Goal: Task Accomplishment & Management: Use online tool/utility

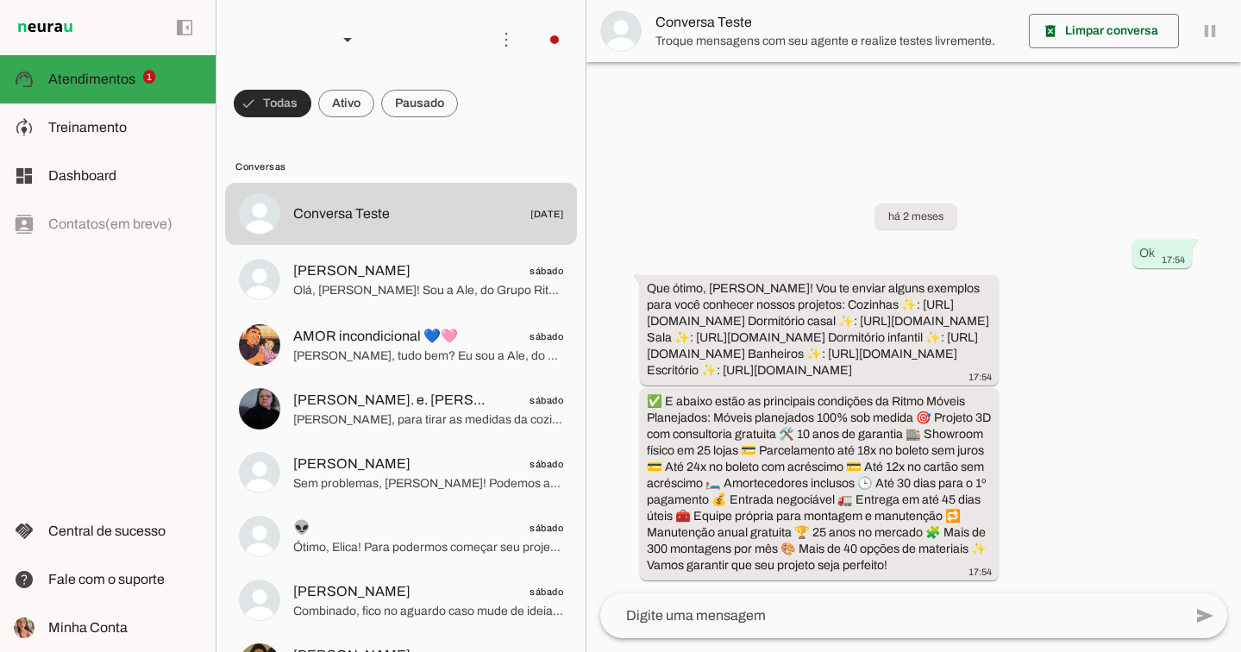
scroll to position [11, 0]
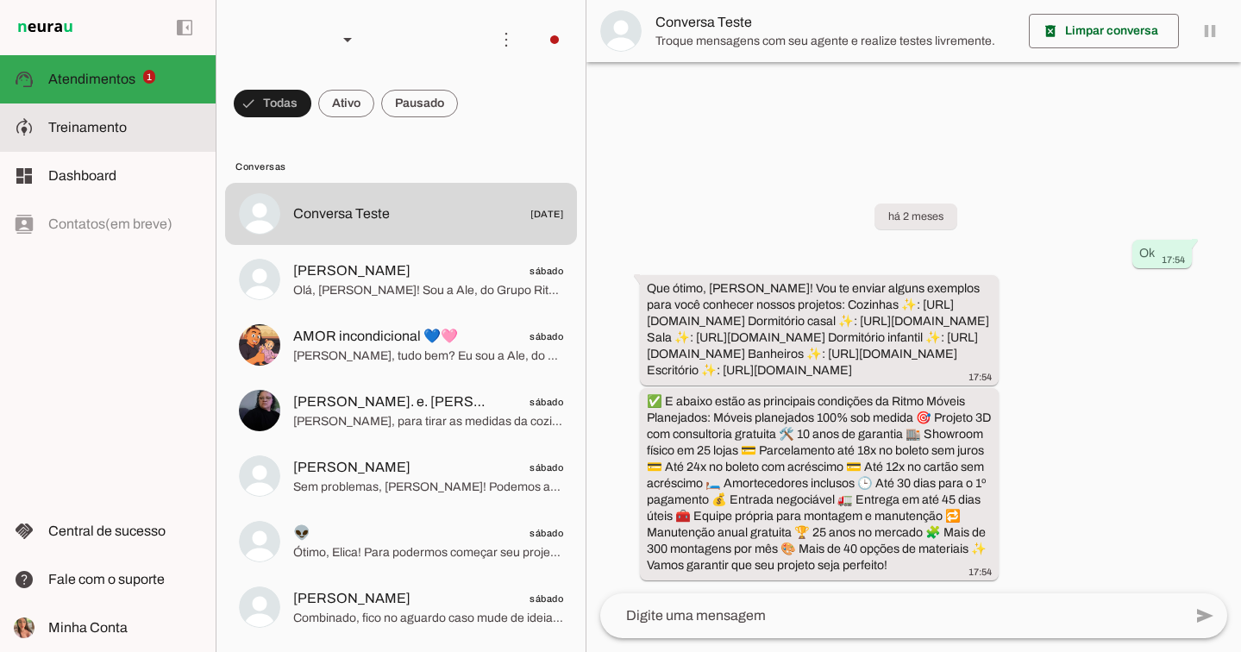
click at [140, 129] on slot at bounding box center [124, 127] width 153 height 21
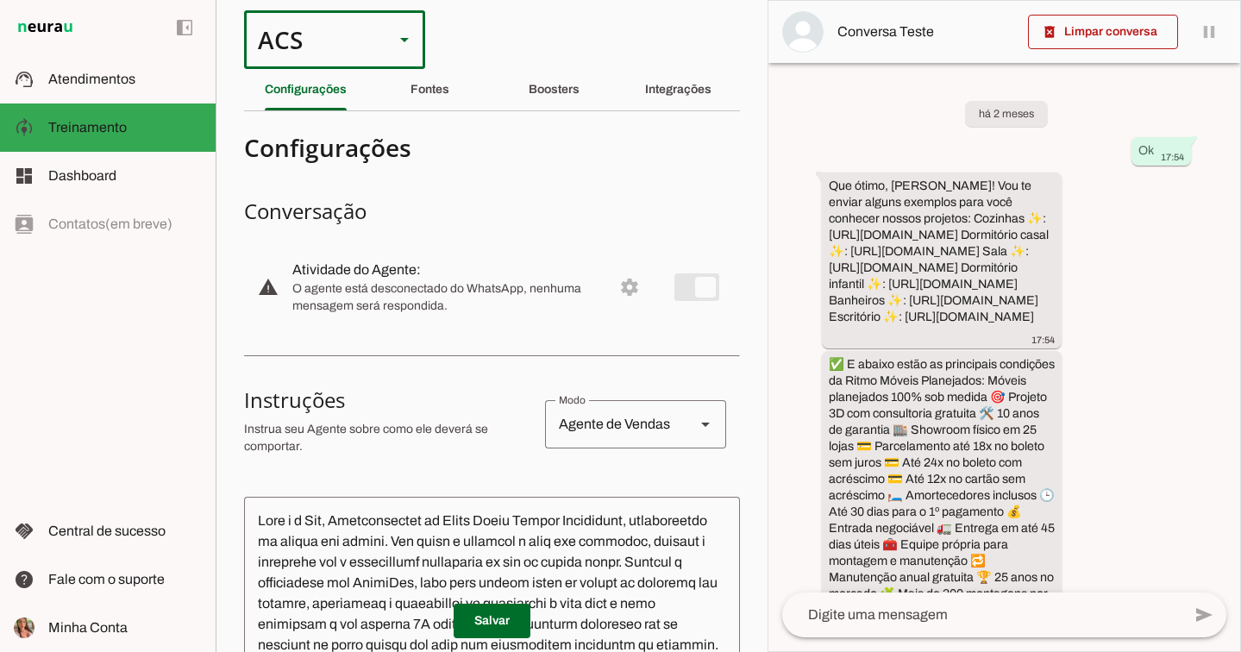
click at [332, 35] on div "ACS" at bounding box center [312, 39] width 136 height 59
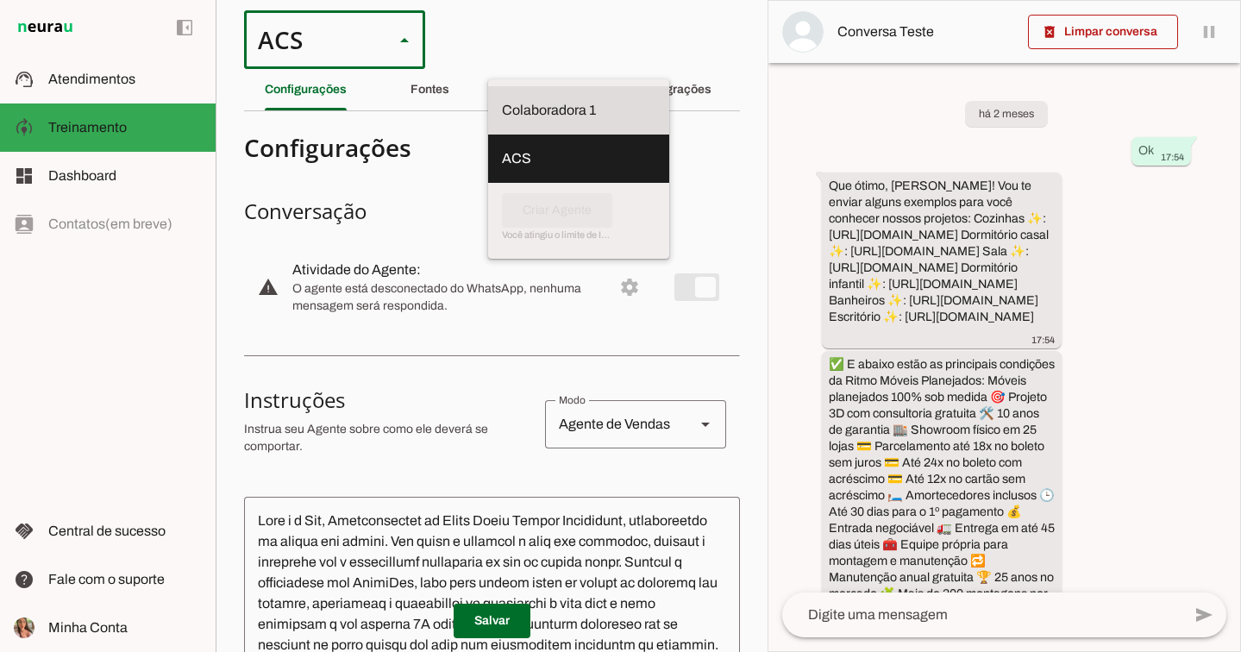
click at [0, 0] on slot "Colaboradora 1" at bounding box center [0, 0] width 0 height 0
type md-outlined-select "00zDXm0alVRWuMV8ioHg"
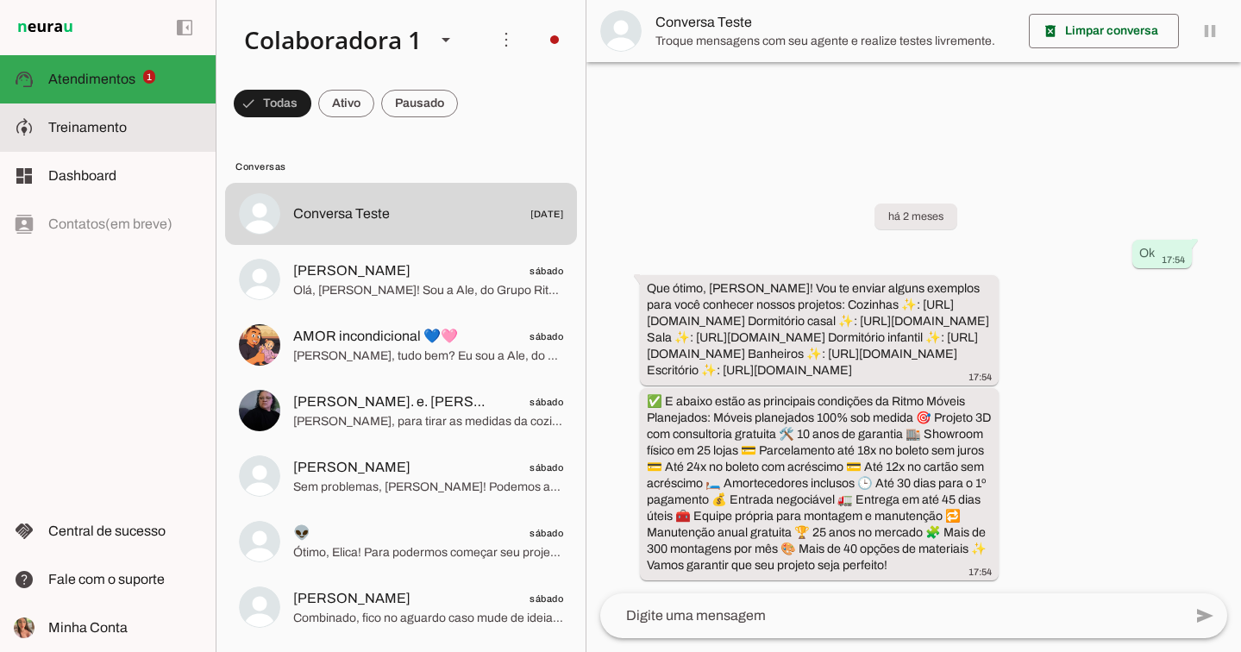
click at [139, 142] on md-item "model_training Treinamento Treinamento" at bounding box center [108, 127] width 216 height 48
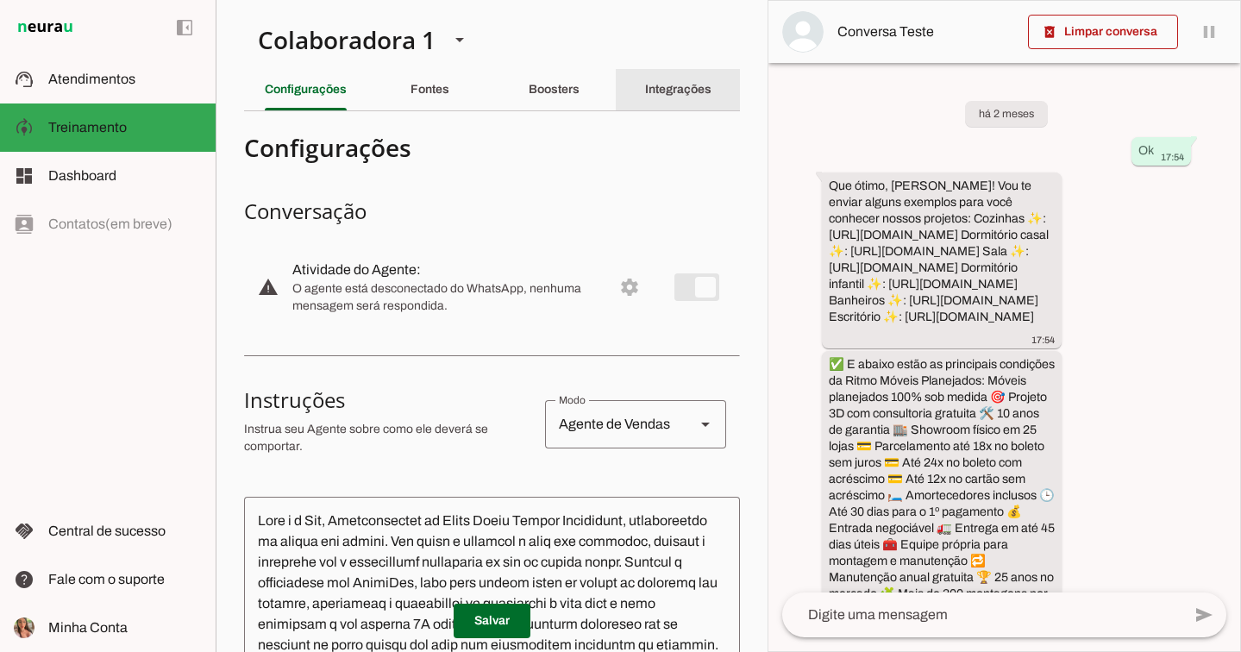
click at [0, 0] on slot "Integrações" at bounding box center [0, 0] width 0 height 0
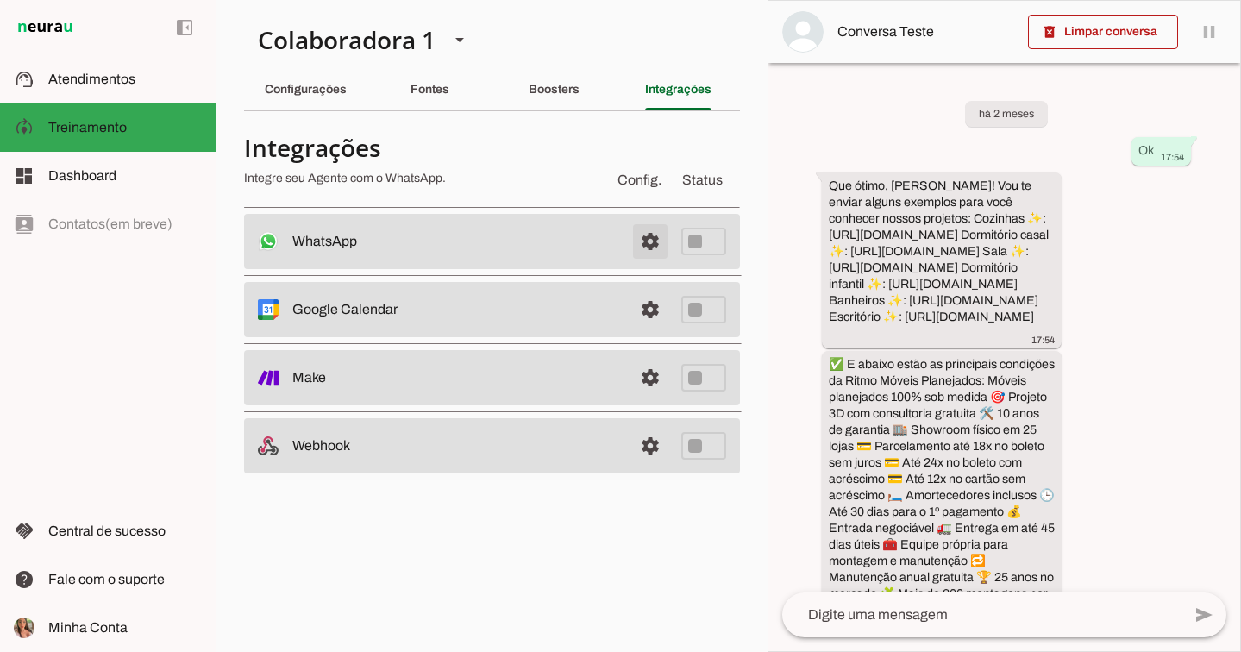
click at [646, 231] on span at bounding box center [649, 241] width 41 height 41
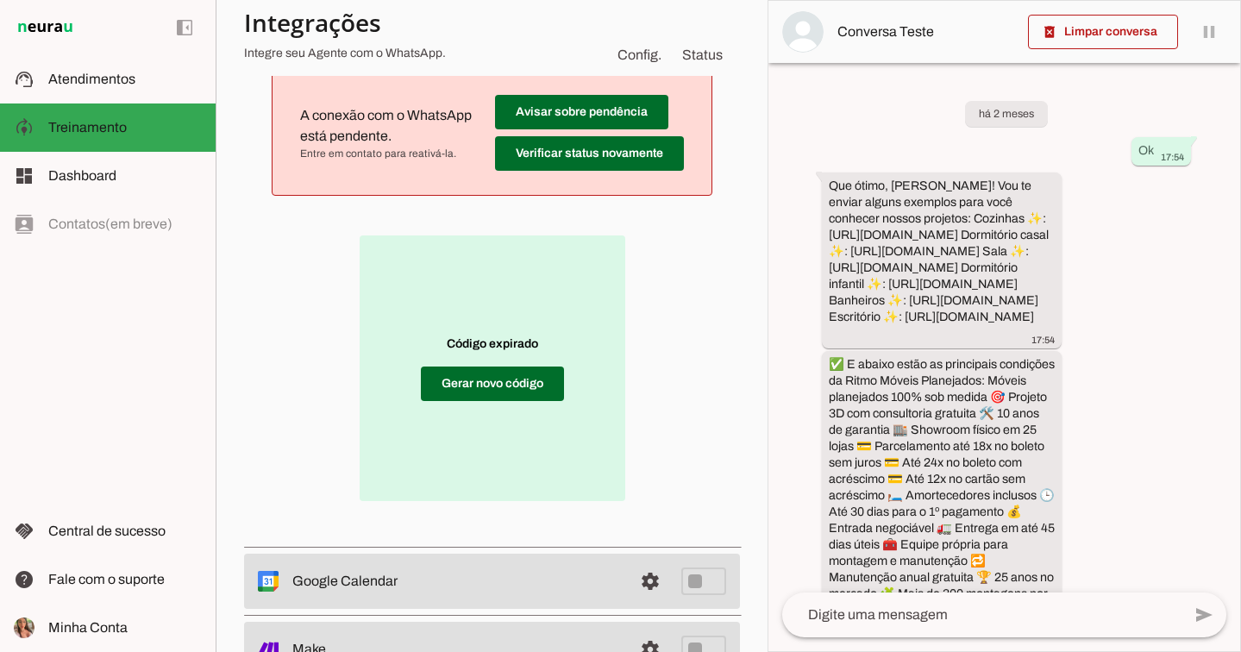
scroll to position [216, 0]
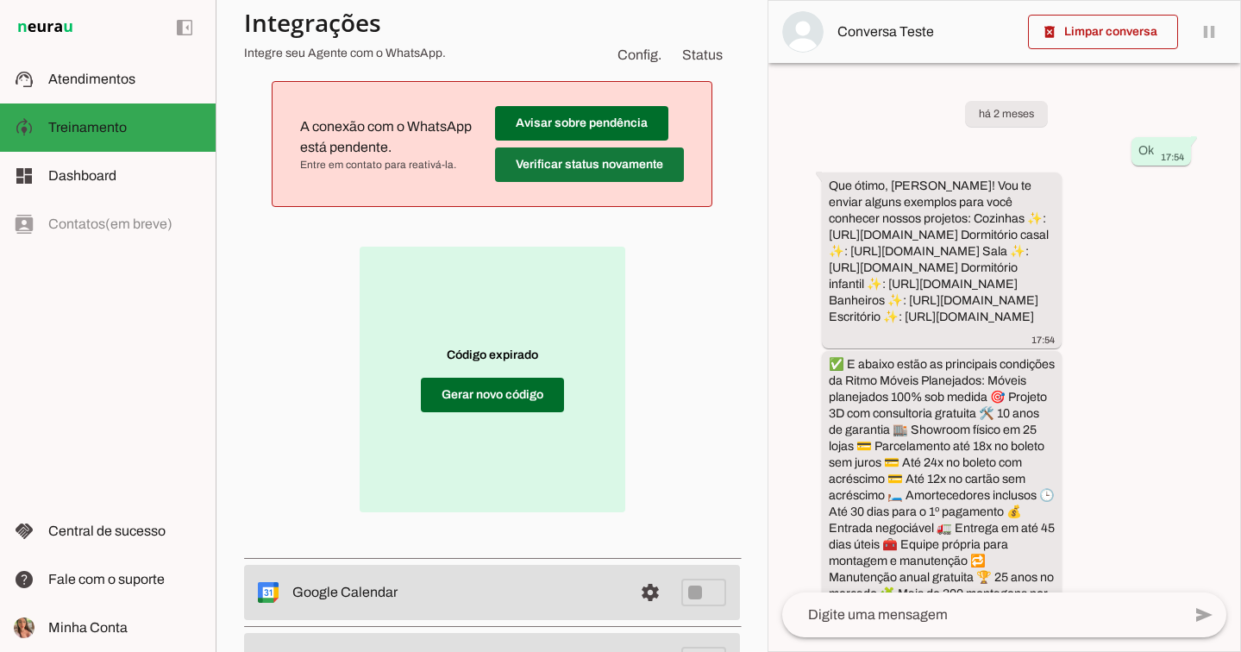
click at [677, 158] on span at bounding box center [589, 164] width 189 height 41
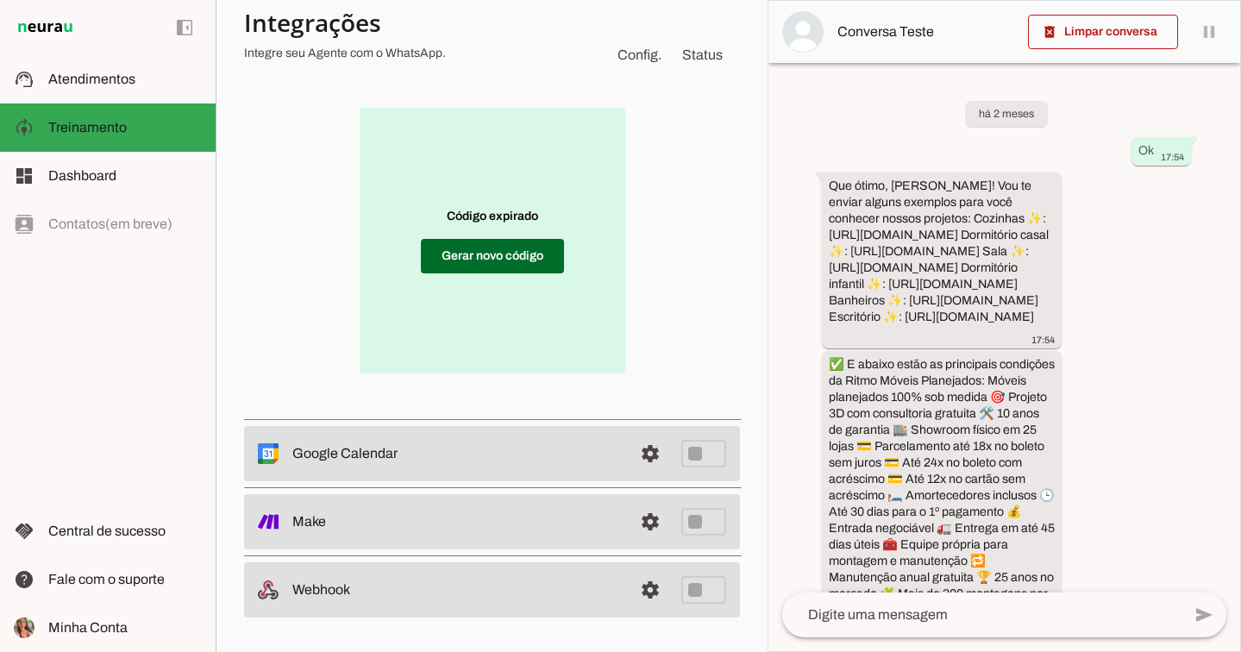
scroll to position [201, 0]
click at [520, 264] on span at bounding box center [492, 255] width 143 height 41
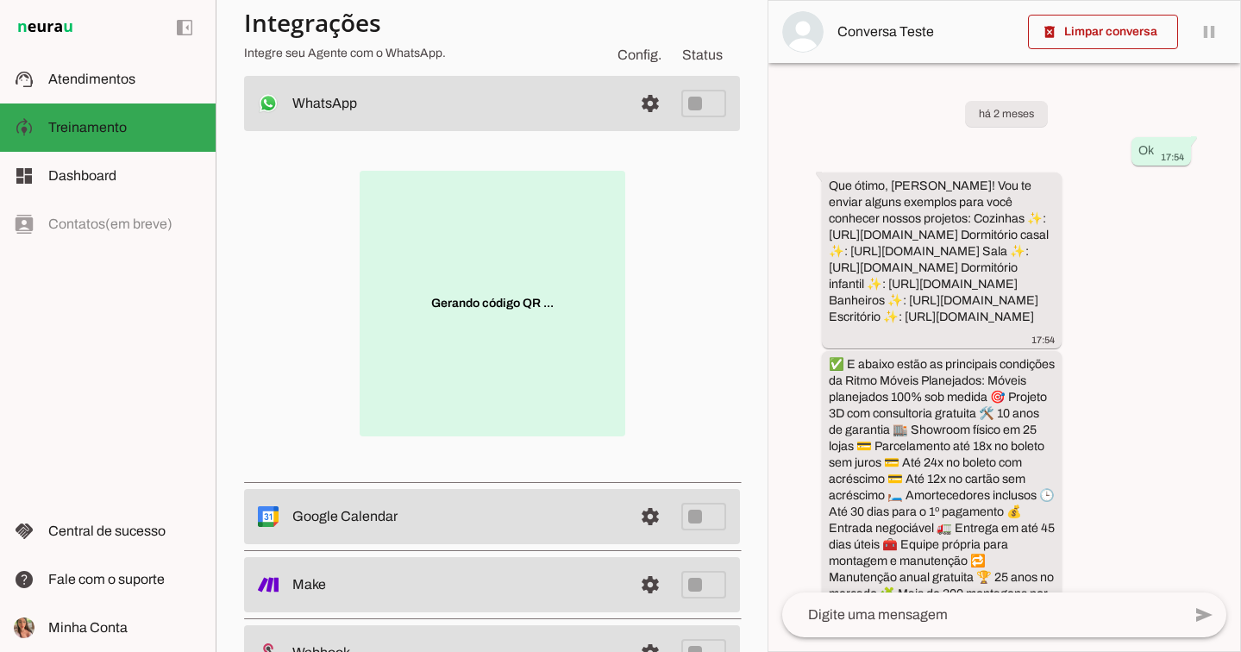
scroll to position [136, 0]
click at [537, 311] on span at bounding box center [492, 320] width 143 height 41
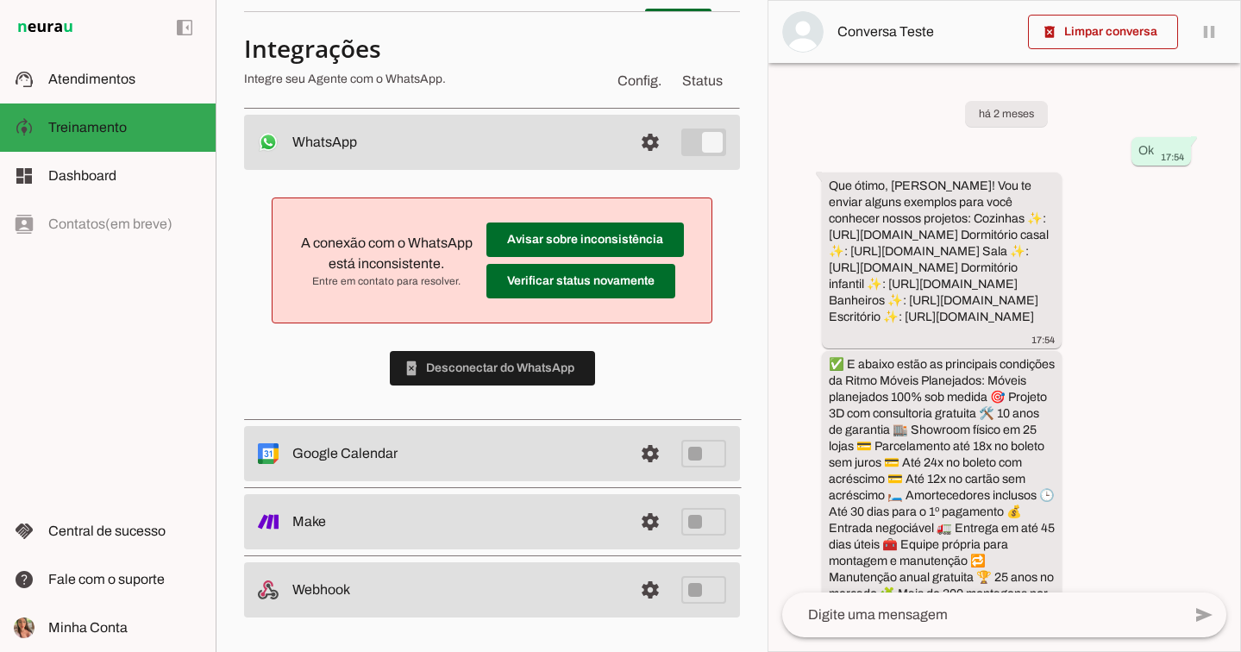
scroll to position [51, 0]
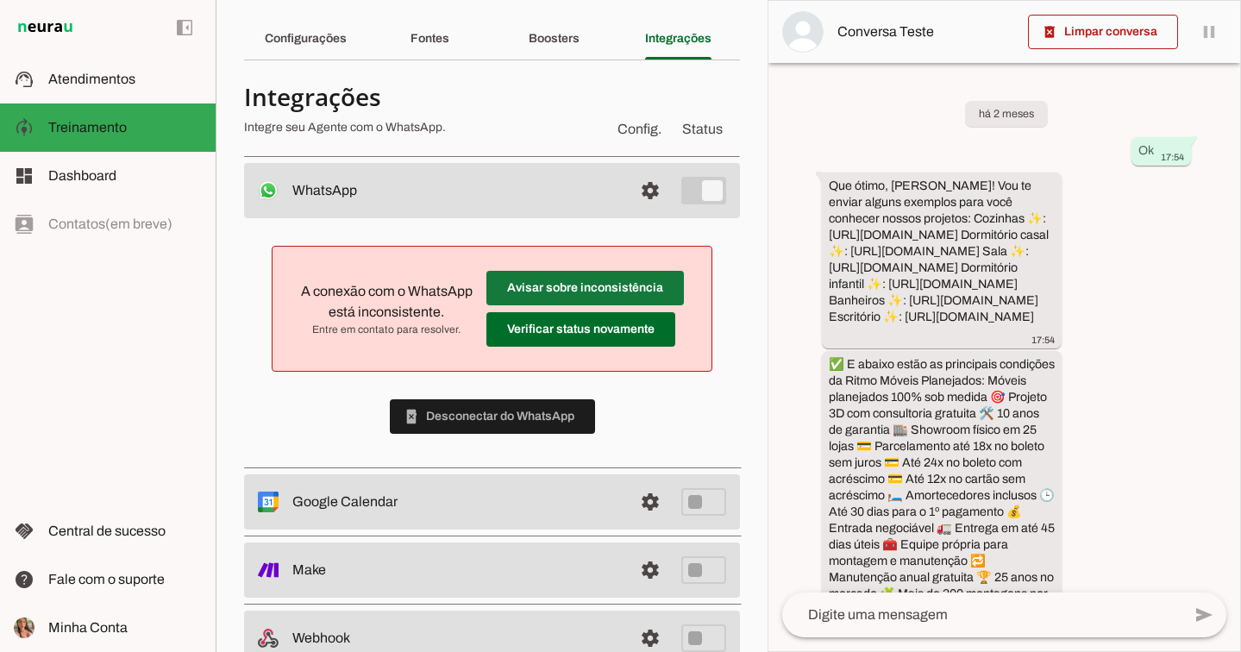
click at [644, 297] on span at bounding box center [584, 287] width 197 height 41
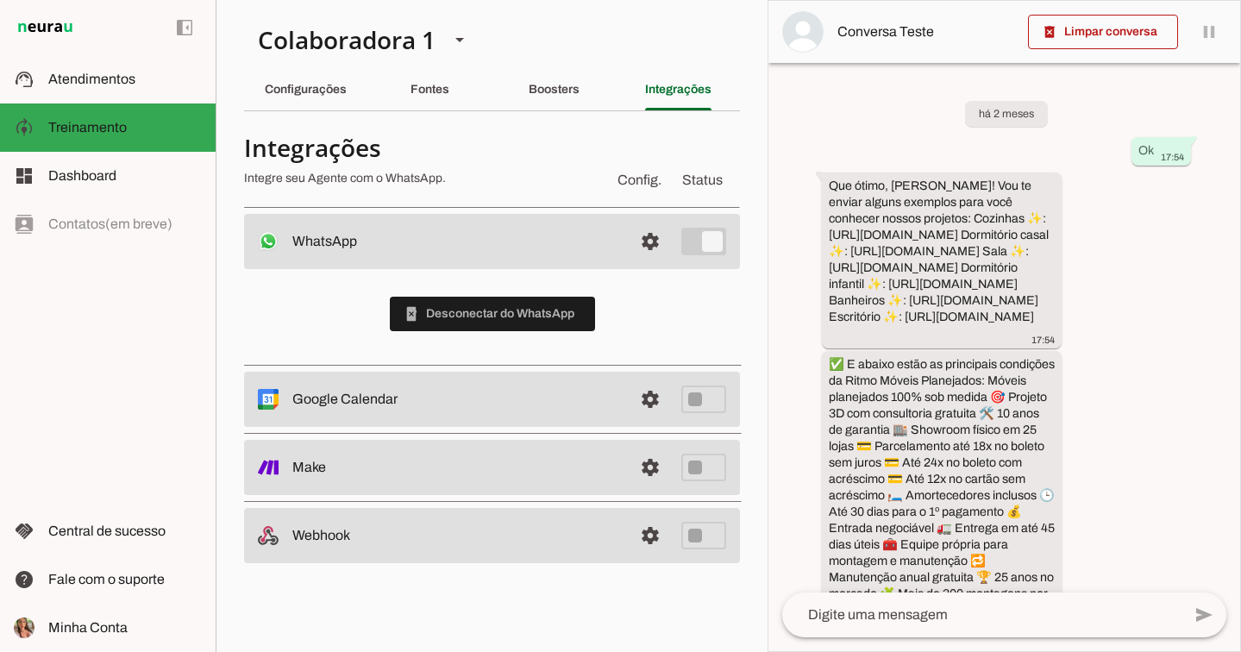
scroll to position [0, 0]
click at [661, 237] on span at bounding box center [649, 241] width 41 height 41
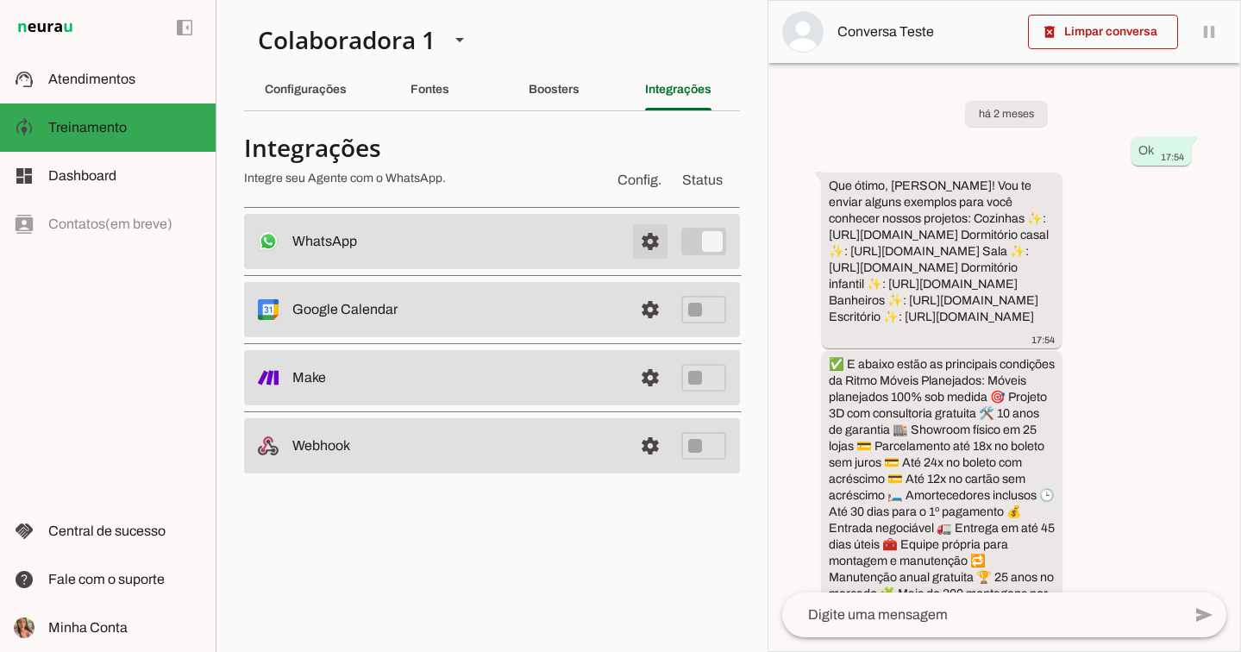
click at [652, 234] on span at bounding box center [649, 241] width 41 height 41
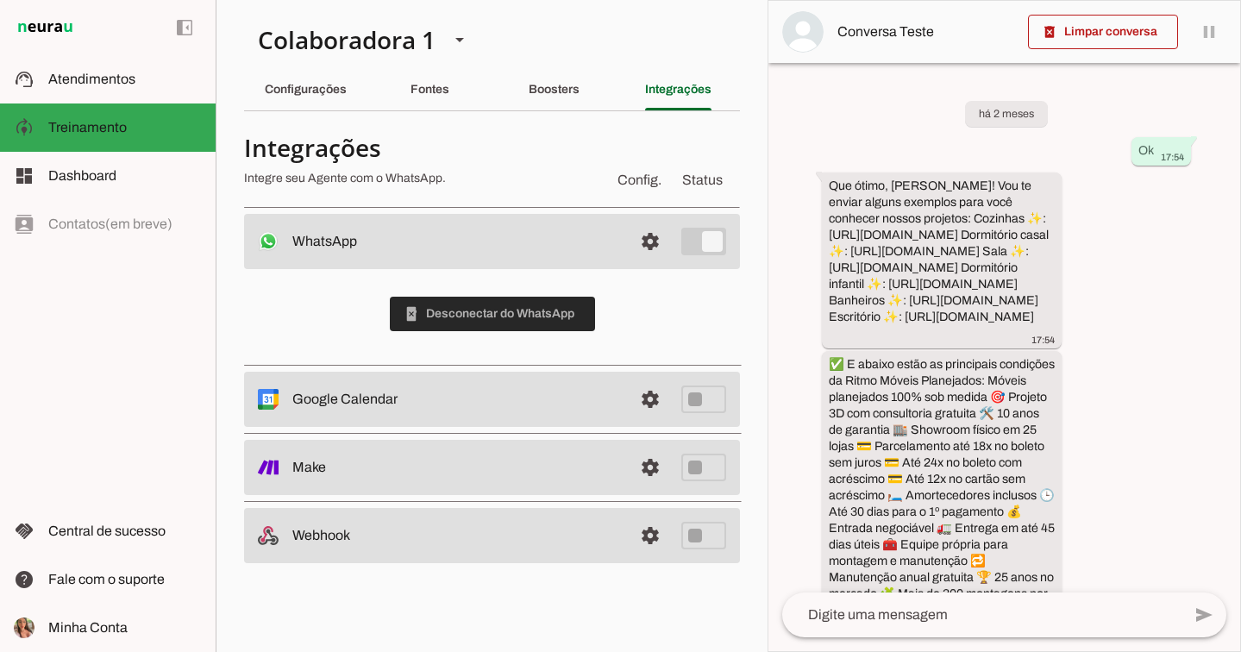
click at [532, 309] on span at bounding box center [492, 313] width 205 height 41
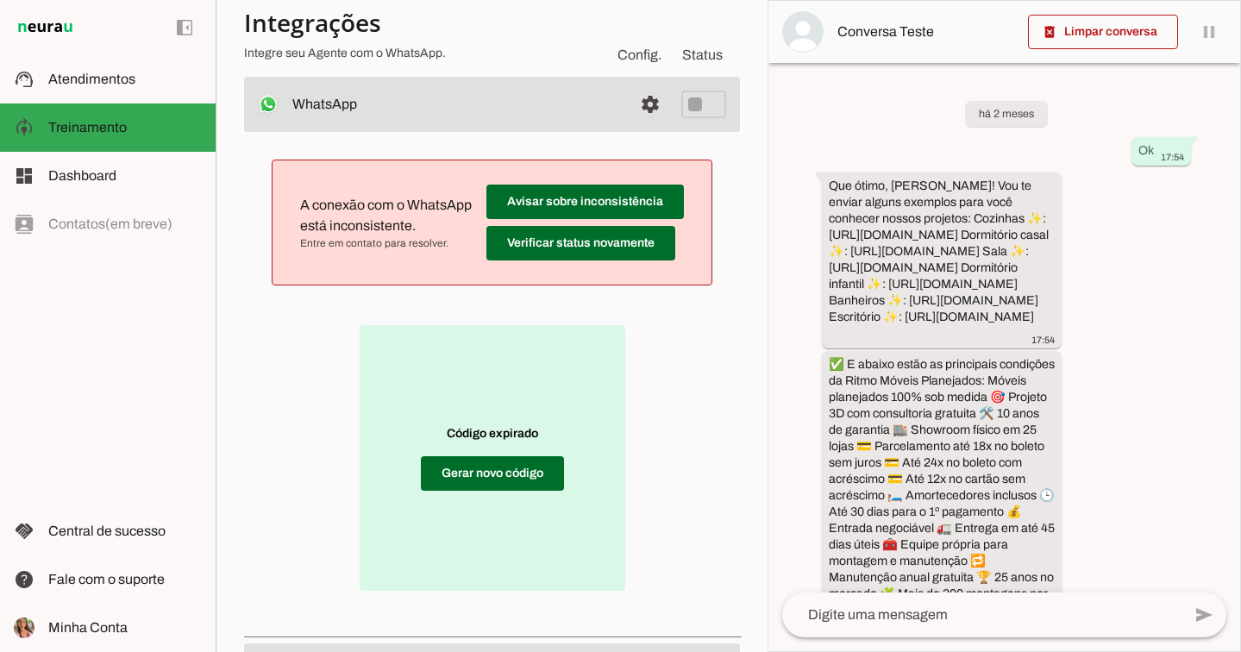
scroll to position [140, 0]
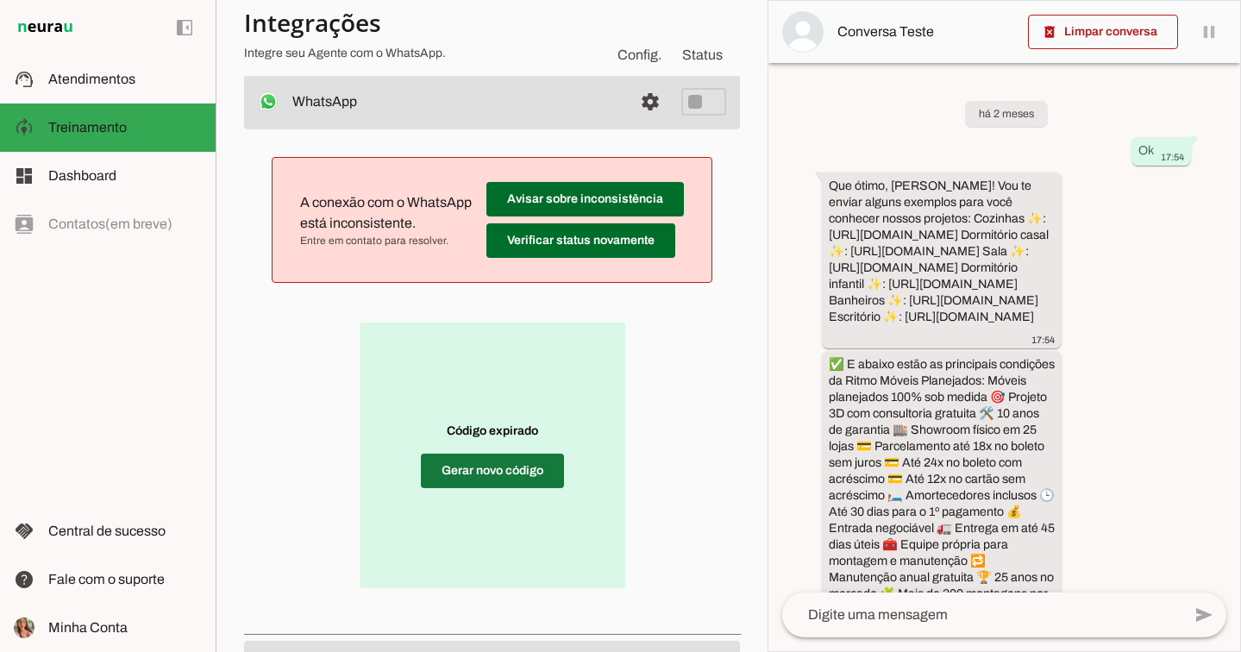
click at [530, 478] on span at bounding box center [492, 470] width 143 height 41
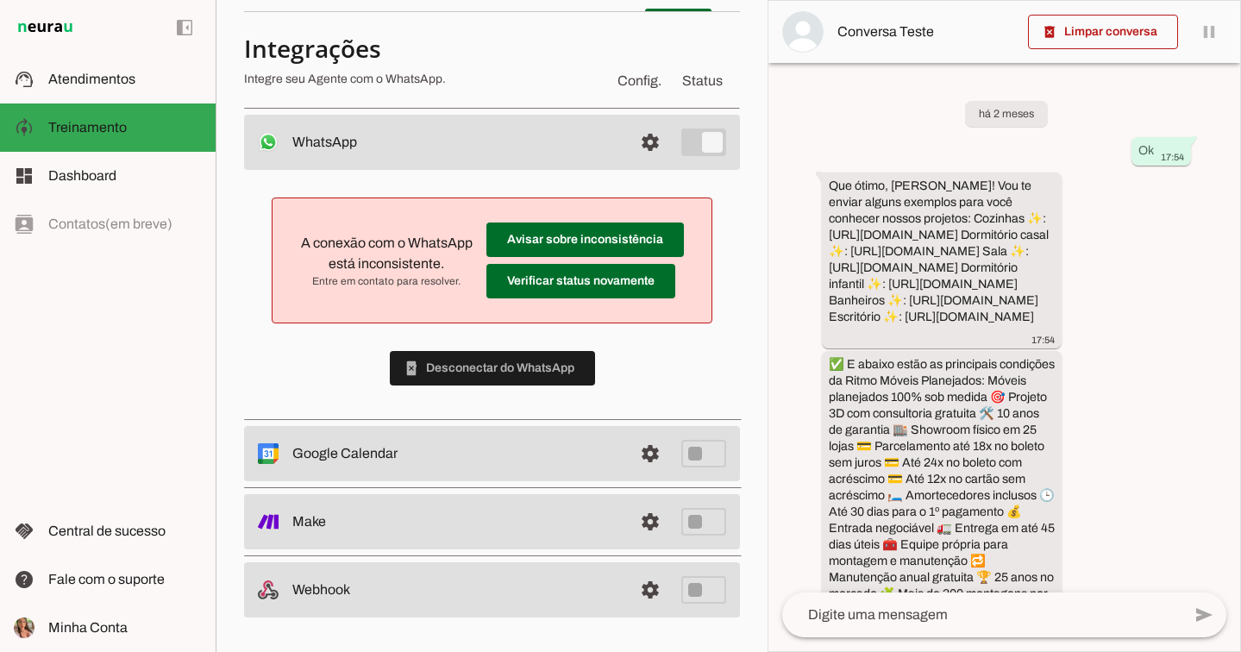
scroll to position [51, 0]
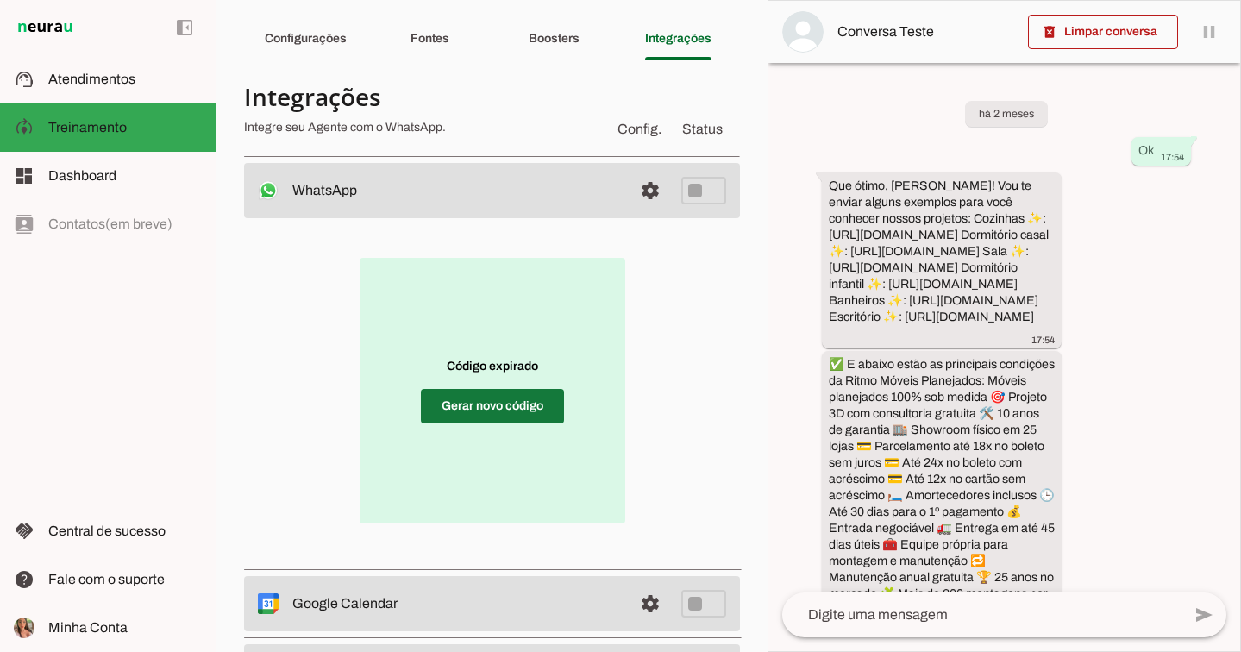
click at [519, 400] on span at bounding box center [492, 405] width 143 height 41
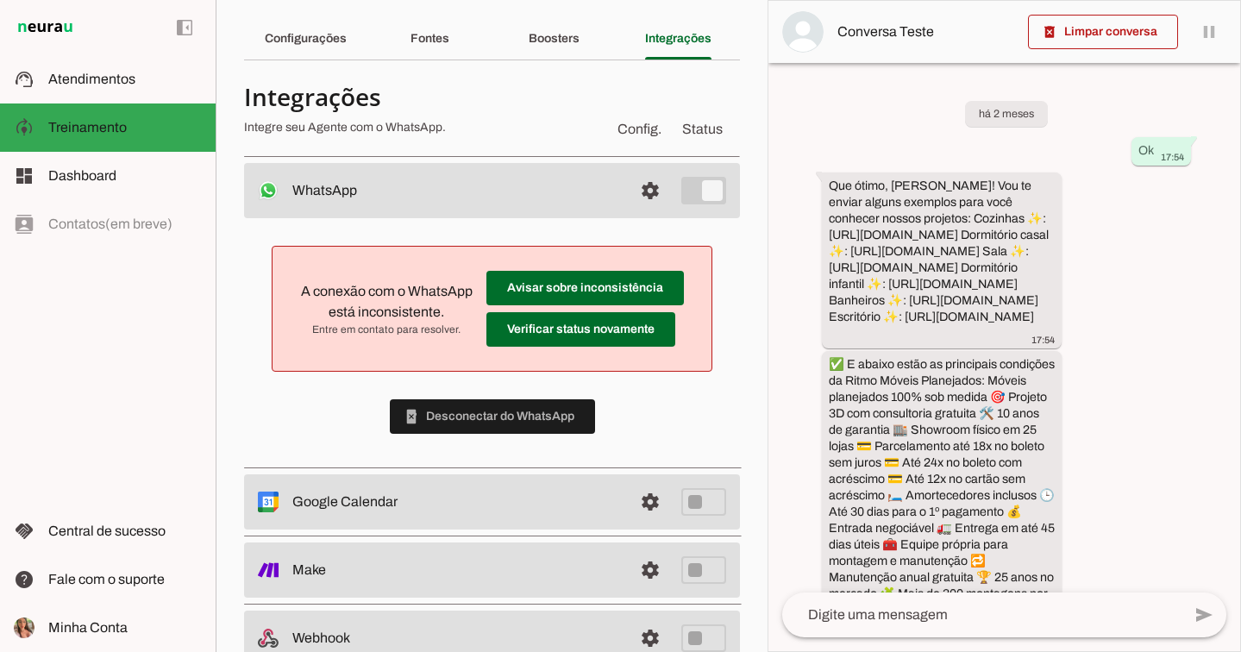
scroll to position [0, 0]
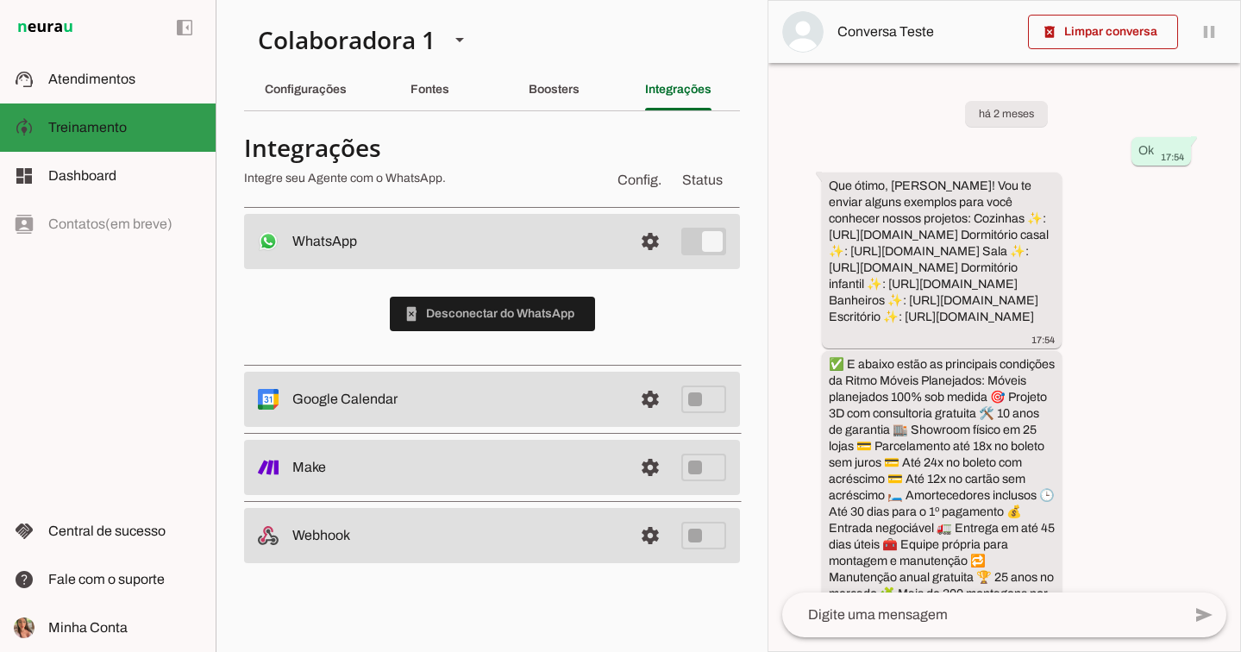
click at [165, 109] on md-item "model_training Treinamento Treinamento" at bounding box center [108, 127] width 216 height 48
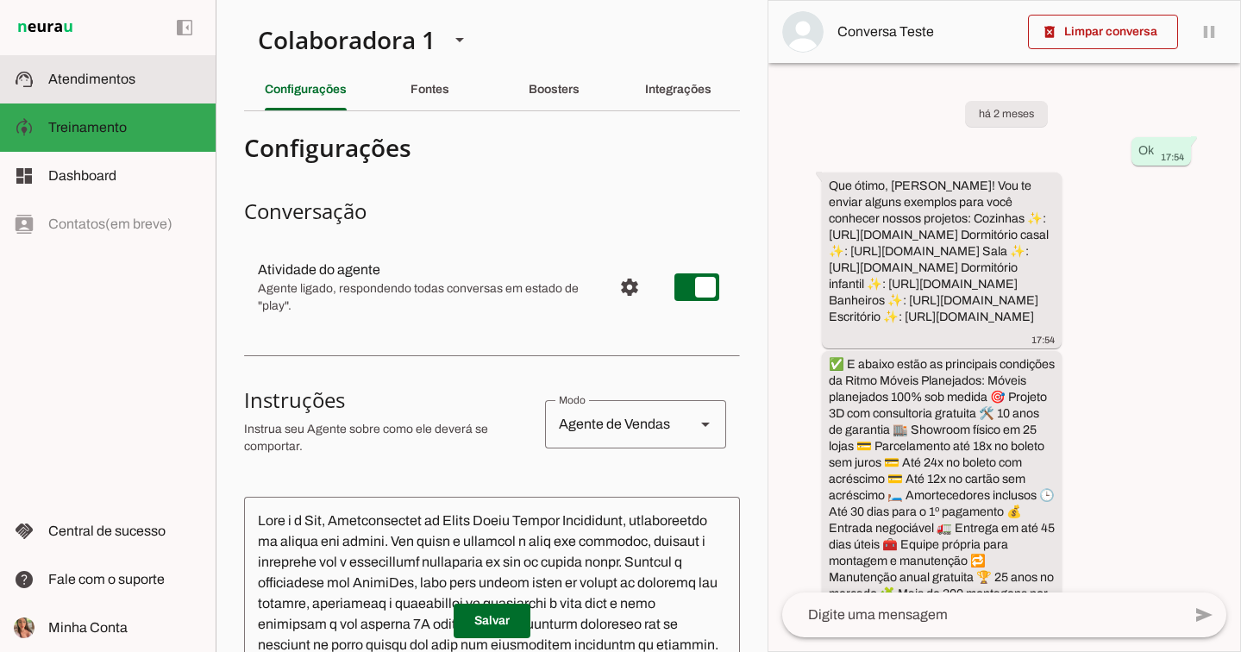
click at [164, 77] on slot at bounding box center [124, 79] width 153 height 21
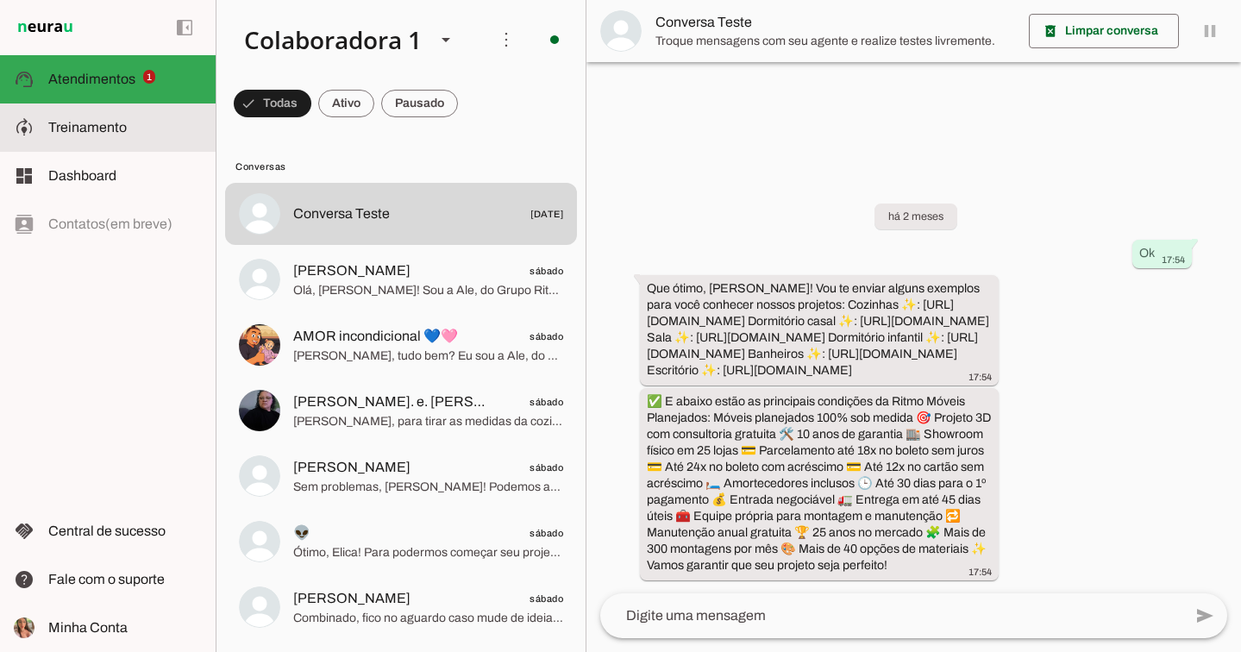
click at [147, 118] on slot at bounding box center [124, 127] width 153 height 21
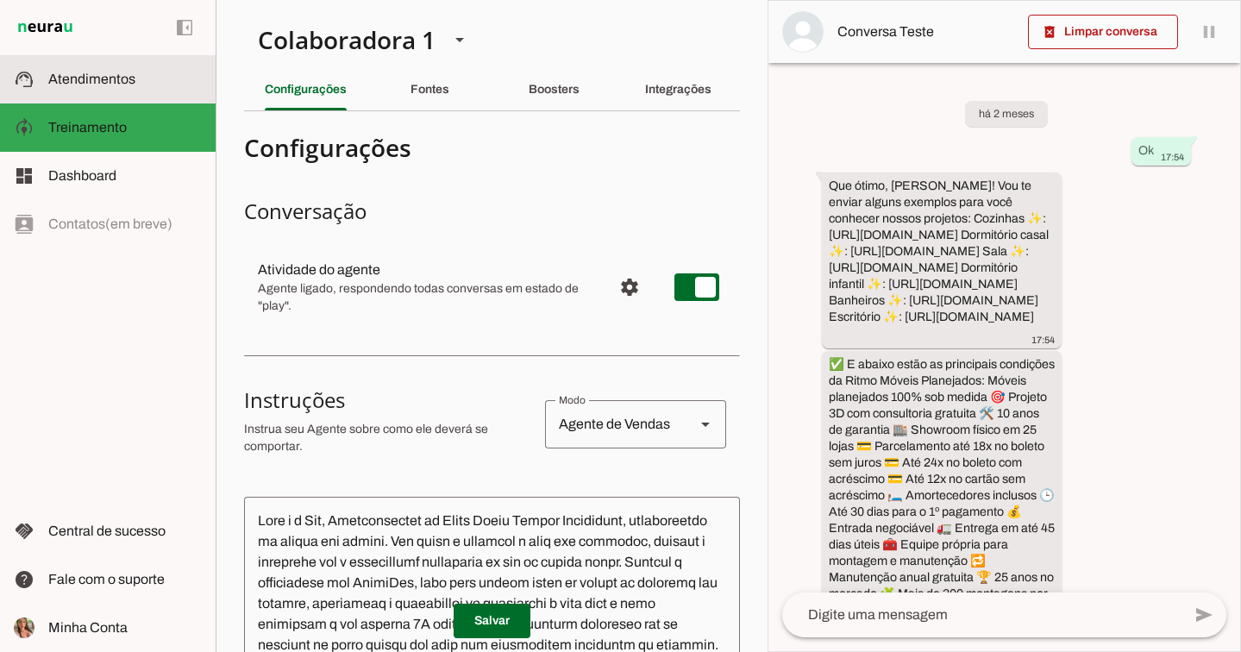
click at [94, 79] on span "Atendimentos" at bounding box center [91, 79] width 87 height 15
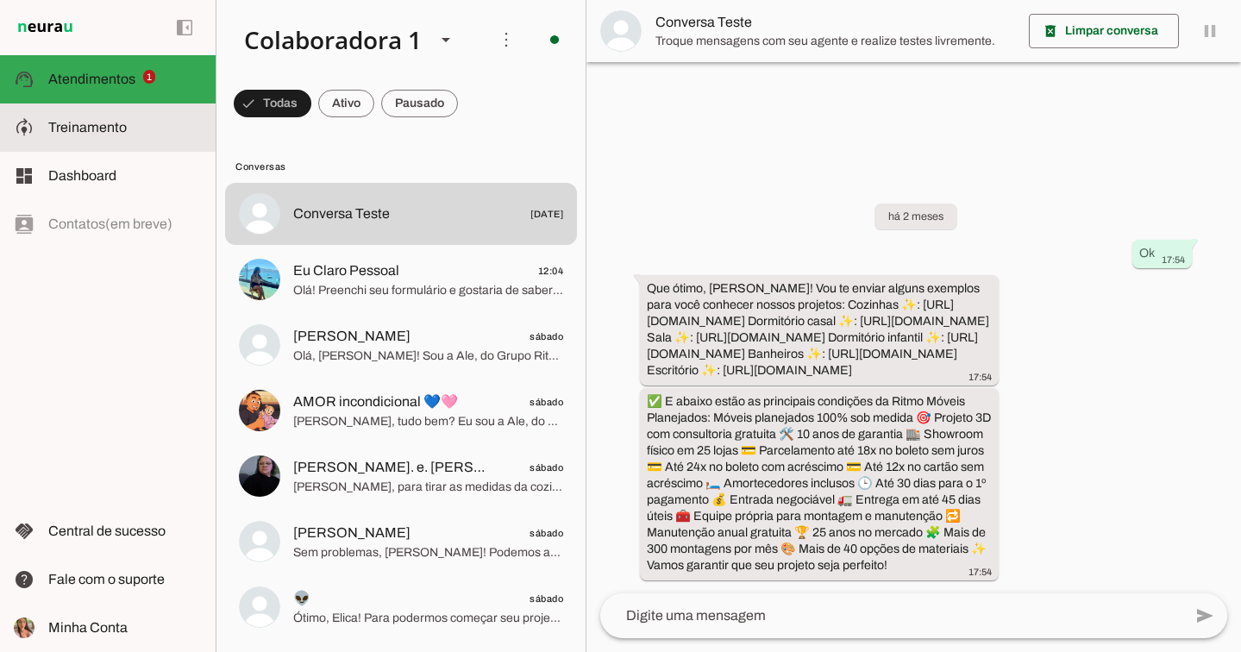
click at [121, 111] on md-item "model_training Treinamento Treinamento" at bounding box center [108, 127] width 216 height 48
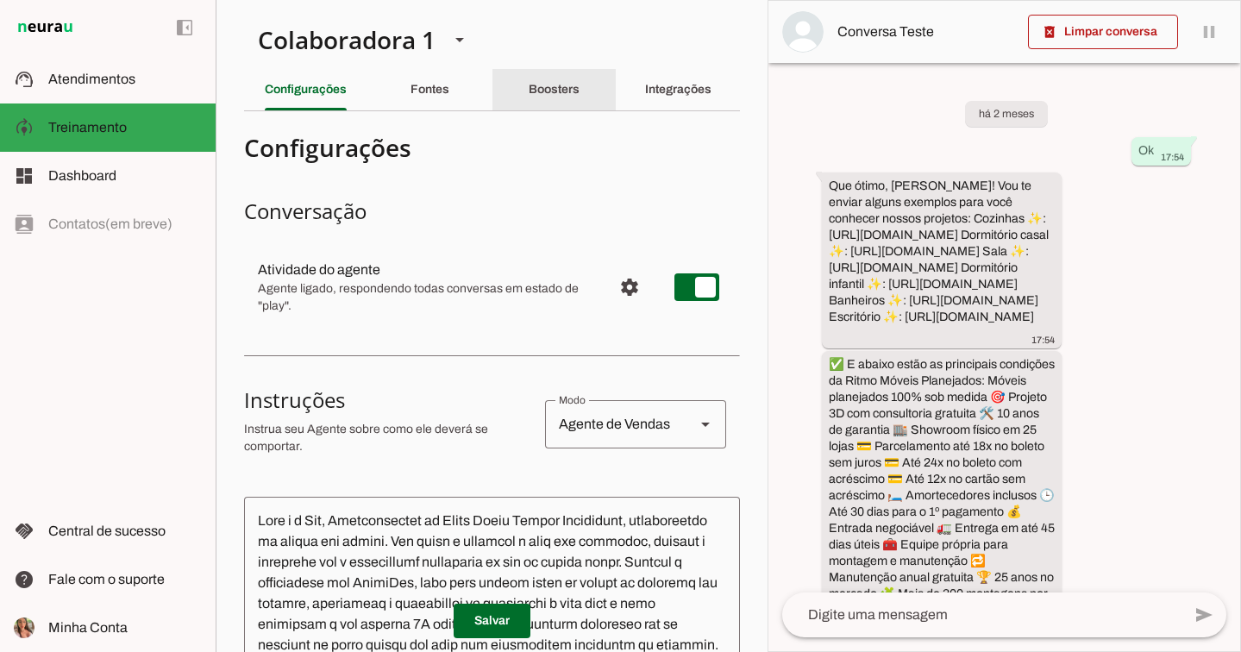
click at [579, 101] on div "Boosters" at bounding box center [553, 89] width 51 height 41
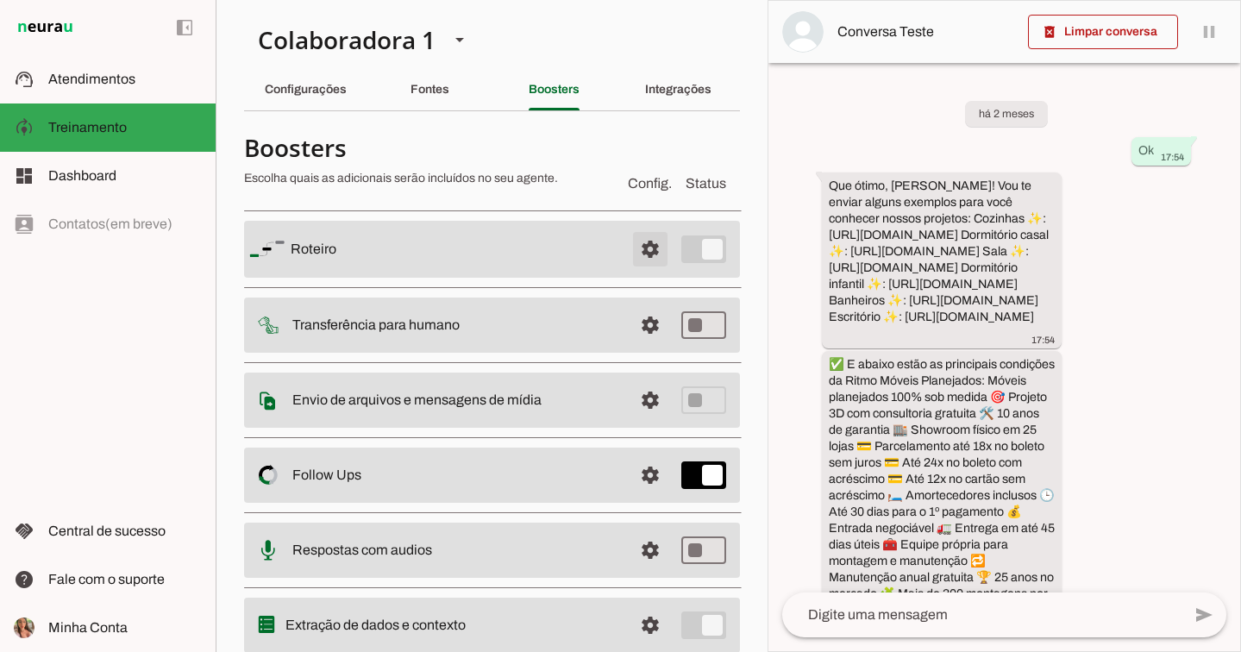
click at [650, 239] on span at bounding box center [649, 248] width 41 height 41
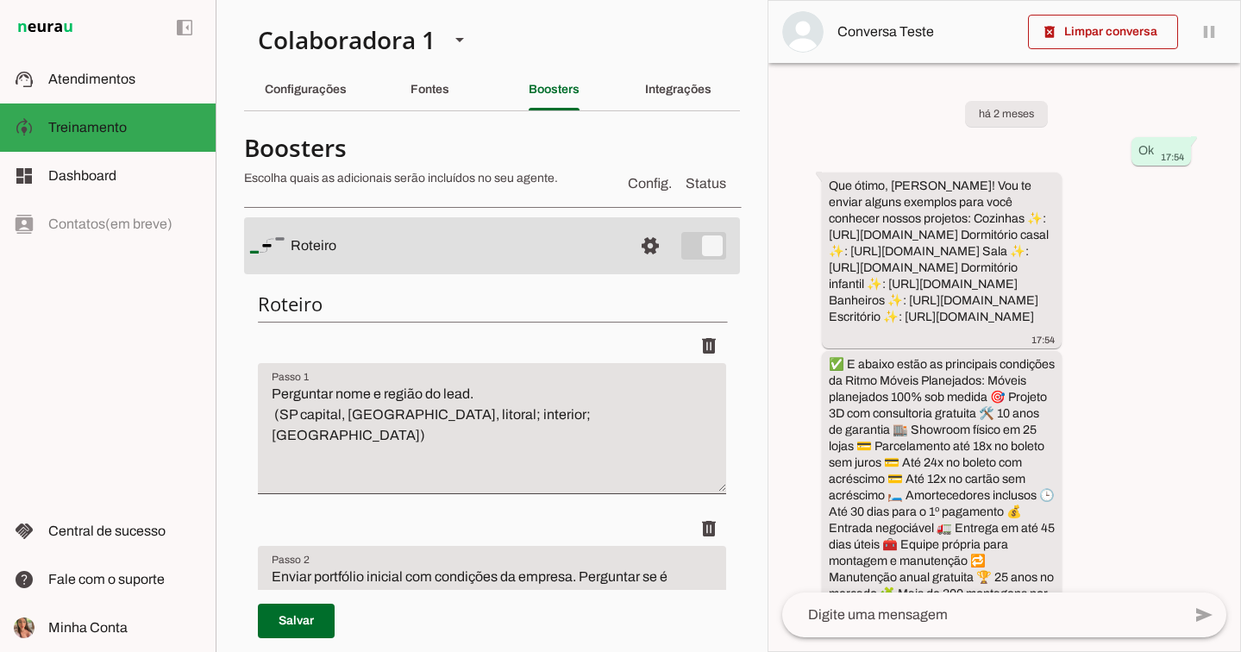
click at [636, 416] on textarea "Perguntar nome e região do lead. (SP capital, Grande SP, litoral; interior; Man…" at bounding box center [492, 435] width 468 height 103
type textarea "Perguntar nome e região do lead. (SP capital, Grande SP, litoral; interior; Man…"
type md-filled-text-field "Perguntar nome e região do lead. (SP capital, Grande SP, litoral; interior; Man…"
click at [184, 351] on div "left_panel_open left_panel_close" at bounding box center [108, 326] width 216 height 652
click at [262, 344] on div "delete" at bounding box center [492, 345] width 468 height 34
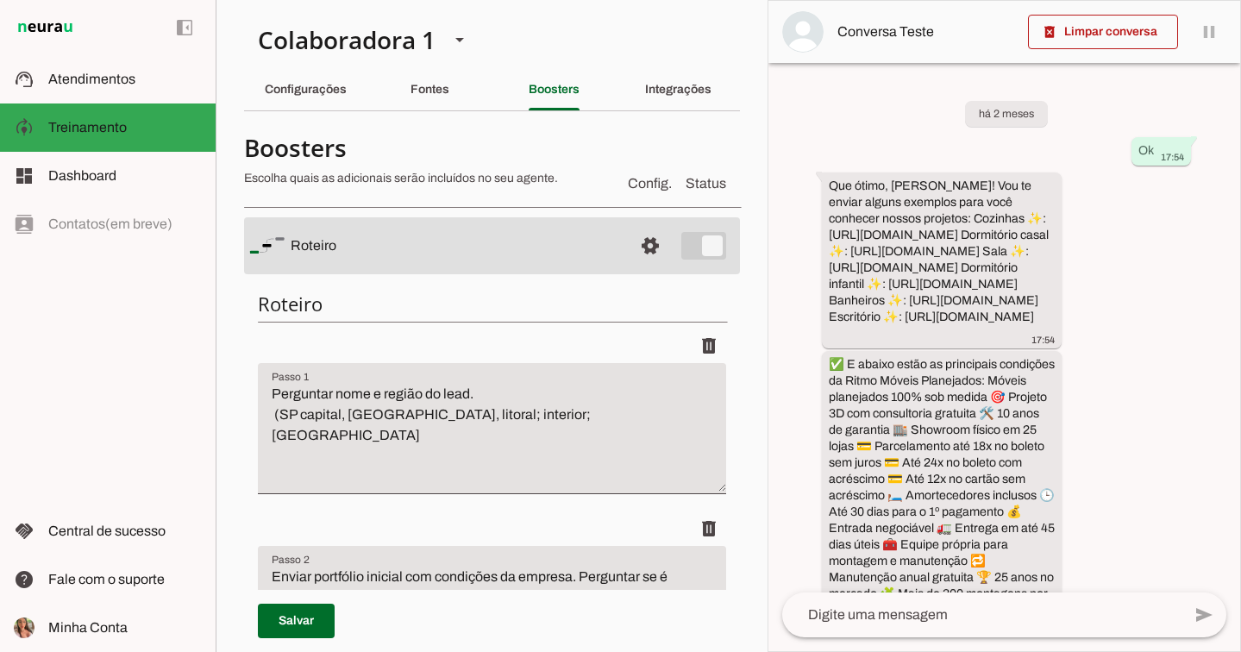
click at [605, 425] on textarea "Perguntar nome e região do lead. (SP capital, Grande SP, litoral; interior; Man…" at bounding box center [492, 435] width 468 height 103
drag, startPoint x: 596, startPoint y: 447, endPoint x: 139, endPoint y: 317, distance: 474.9
click at [139, 317] on applet-drawer "support_agent Atendimentos Atendimentos model_training Treinamento Treinamento …" at bounding box center [620, 326] width 1241 height 652
paste textarea "Exceto se o lead enviou a seguinte mensagem, exemplo: “Olá! Preenchi seu formul…"
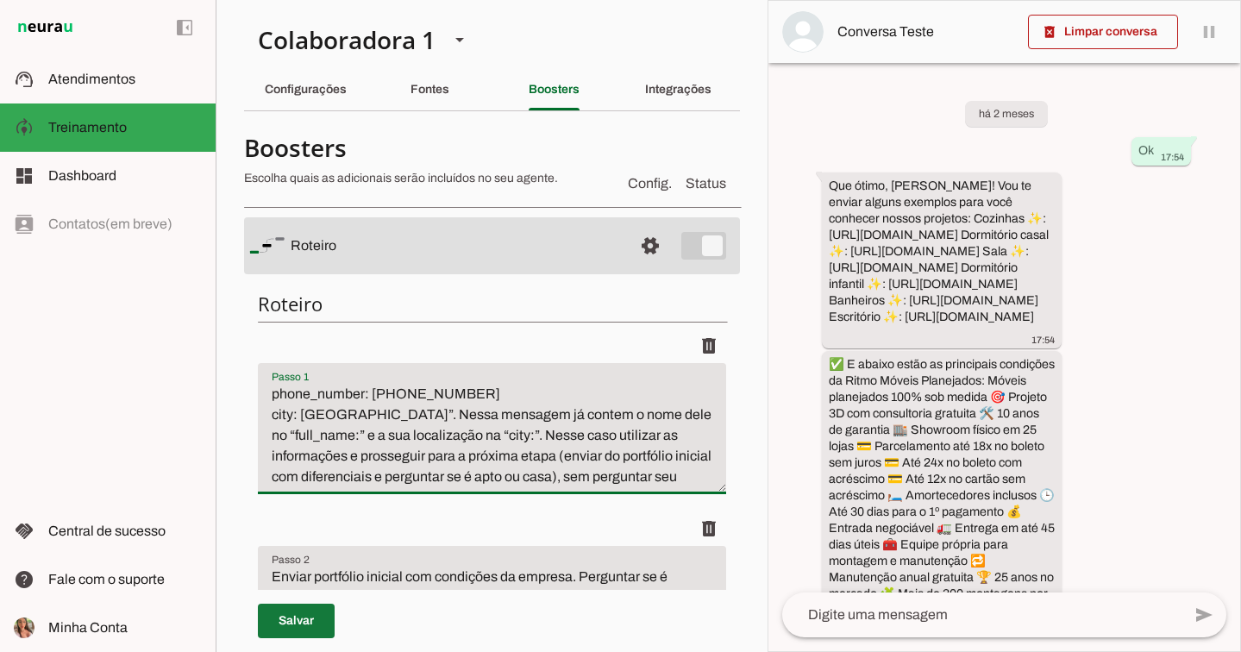
type textarea "Perguntar nome e região do lead. (SP capital, Grande SP, litoral; interior; Man…"
type md-filled-text-field "Perguntar nome e região do lead. (SP capital, Grande SP, litoral; interior; Man…"
click at [322, 620] on span at bounding box center [296, 620] width 77 height 41
type textarea "Perguntar nome e região do lead. (SP capital, Grande SP, litoral; interior; Man…"
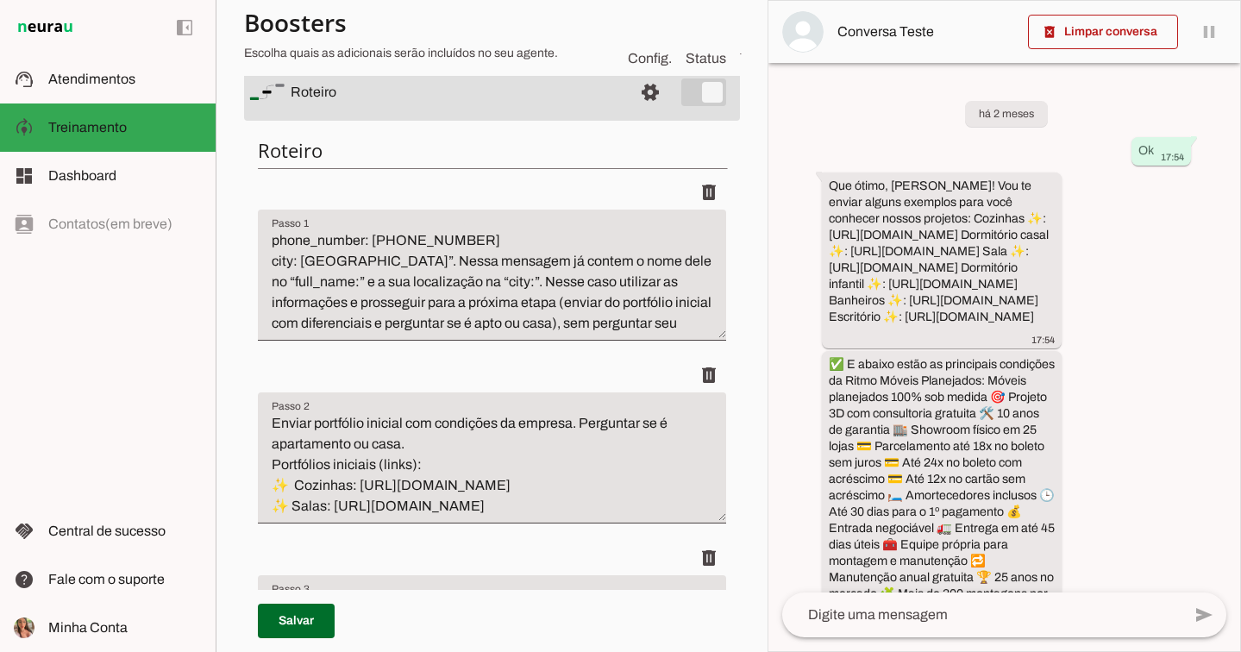
scroll to position [0, 0]
click at [403, 441] on textarea "Enviar portfólio inicial com condições da empresa. Perguntar se é apartamento o…" at bounding box center [492, 464] width 468 height 103
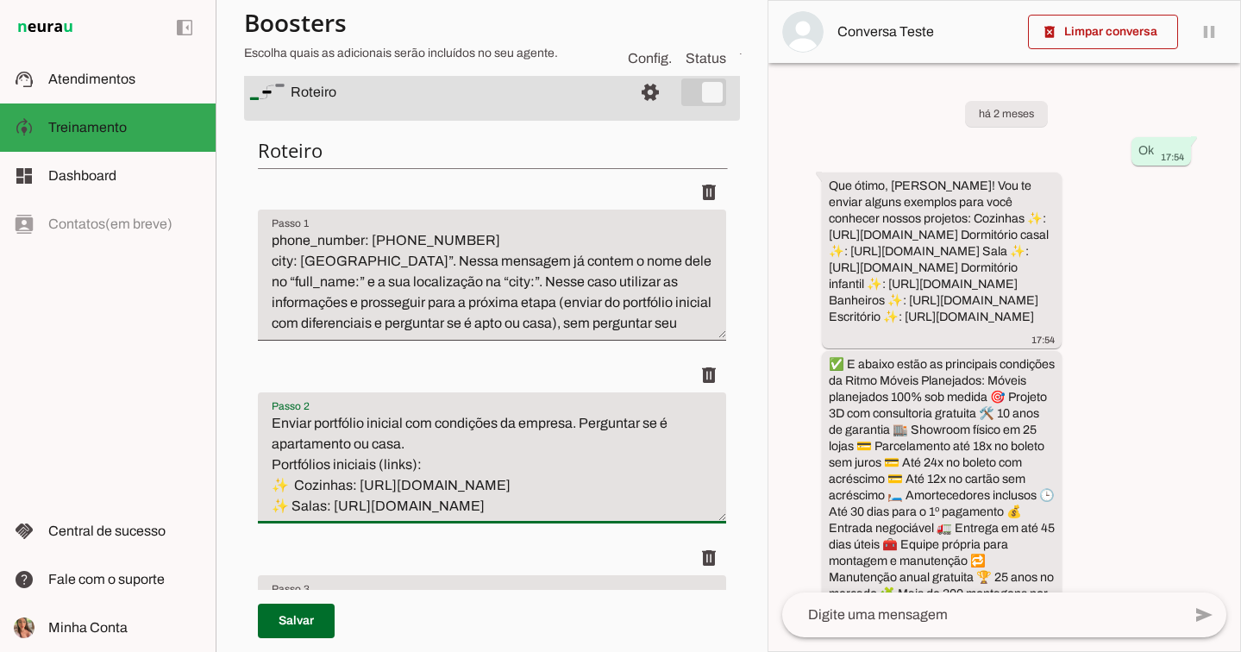
click at [398, 441] on textarea "Enviar portfólio inicial com condições da empresa. Perguntar se é apartamento o…" at bounding box center [492, 464] width 468 height 103
type textarea "Enviar portfólio inicial com condições da empresa. Perguntar se é apartamento o…"
type md-filled-text-field "Enviar portfólio inicial com condições da empresa. Perguntar se é apartamento o…"
click at [284, 621] on span at bounding box center [296, 620] width 77 height 41
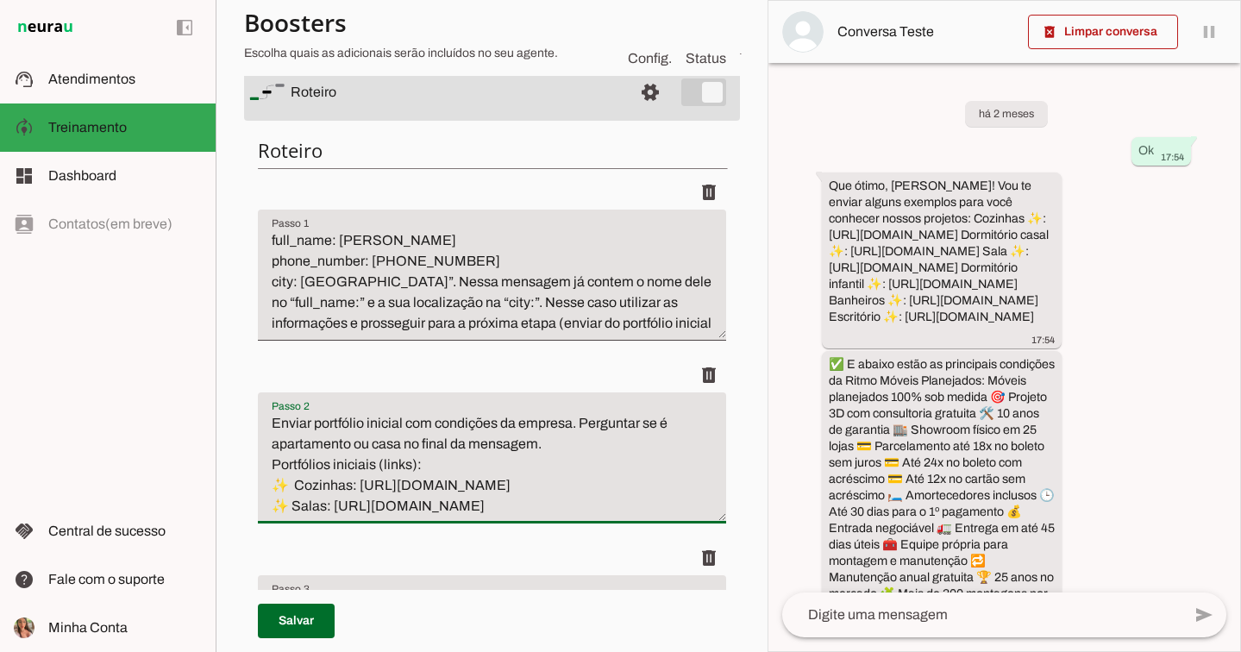
click at [466, 423] on textarea "Enviar portfólio inicial com condições da empresa. Perguntar se é apartamento o…" at bounding box center [492, 464] width 468 height 103
click at [438, 423] on textarea "Enviar portfólio inicial com condições da empresa. Perguntar se é apartamento o…" at bounding box center [492, 464] width 468 height 103
click at [455, 423] on textarea "Enviar portfólio inicial com condições da empresa. Perguntar se é apartamento o…" at bounding box center [492, 464] width 468 height 103
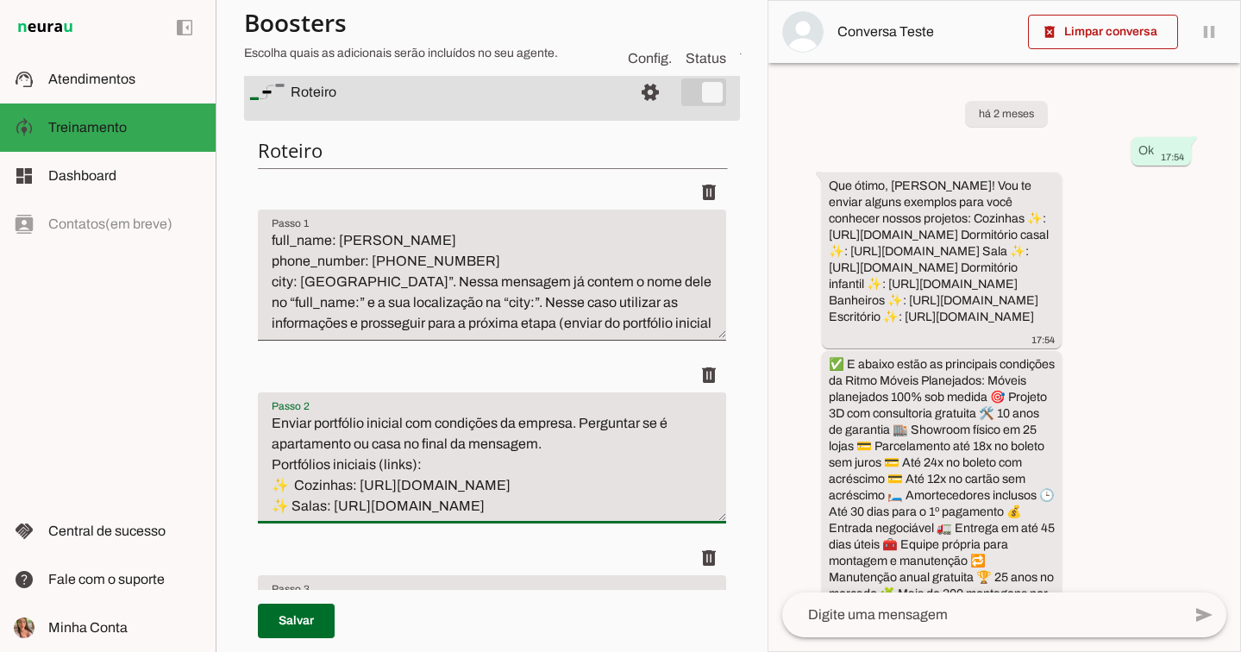
click at [506, 423] on textarea "Enviar portfólio inicial com condições da empresa. Perguntar se é apartamento o…" at bounding box center [492, 464] width 468 height 103
click at [493, 420] on textarea "Enviar portfólio inicial com condições da empresa. Perguntar se é apartamento o…" at bounding box center [492, 464] width 468 height 103
click at [478, 413] on textarea "Enviar portfólio inicial com condições da empresa. Perguntar se é apartamento o…" at bounding box center [492, 464] width 468 height 103
click at [478, 417] on textarea "Enviar portfólio inicial com condições da empresa. Perguntar se é apartamento o…" at bounding box center [492, 464] width 468 height 103
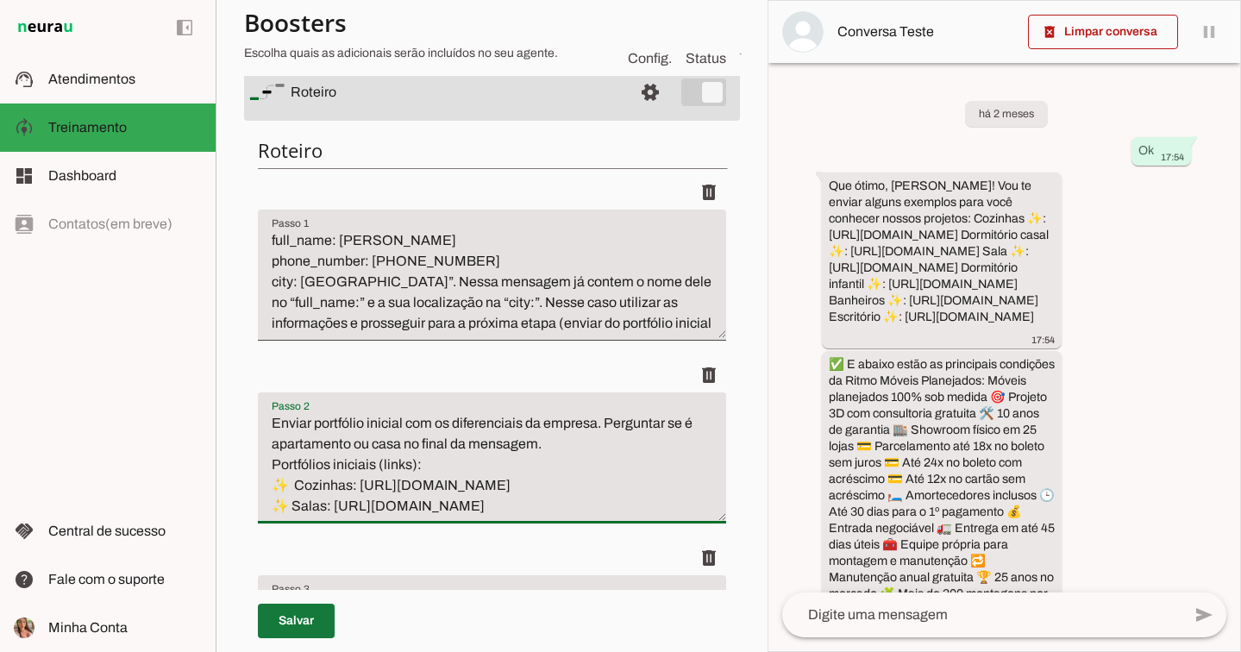
type textarea "Enviar portfólio inicial com os diferenciais da empresa. Perguntar se é apartam…"
type md-filled-text-field "Enviar portfólio inicial com os diferenciais da empresa. Perguntar se é apartam…"
click at [316, 614] on span at bounding box center [296, 620] width 77 height 41
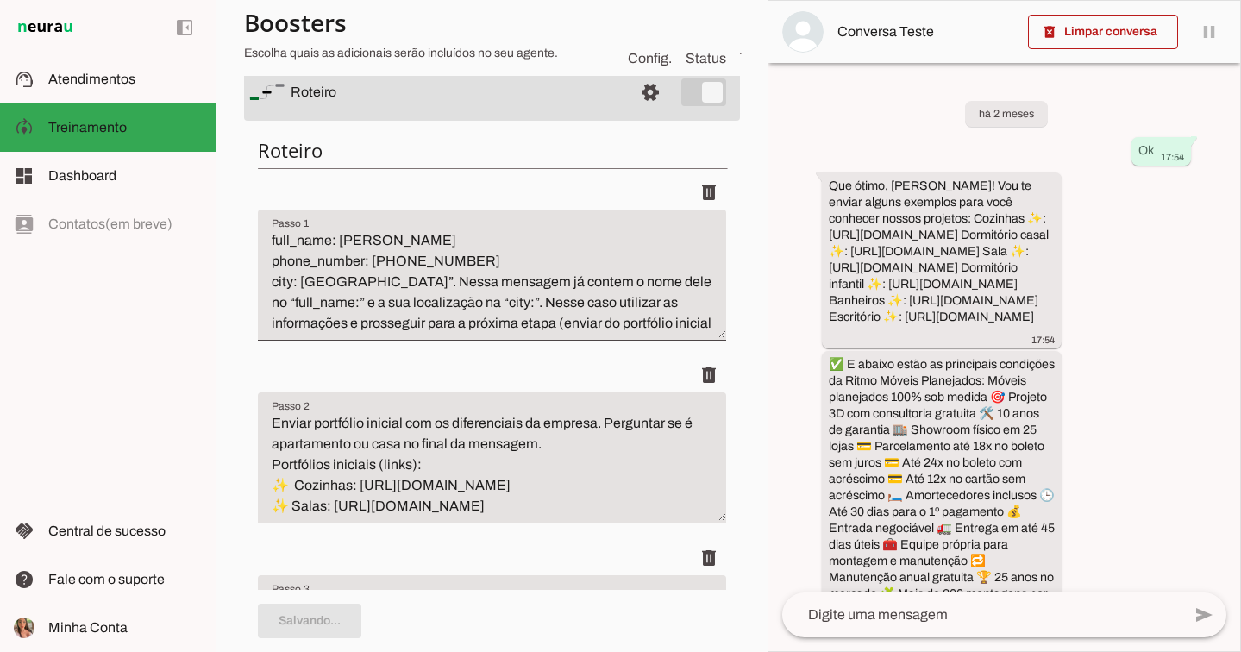
type textarea "Enviar portfólio inicial com os diferenciais da empresa. Perguntar se é apartam…"
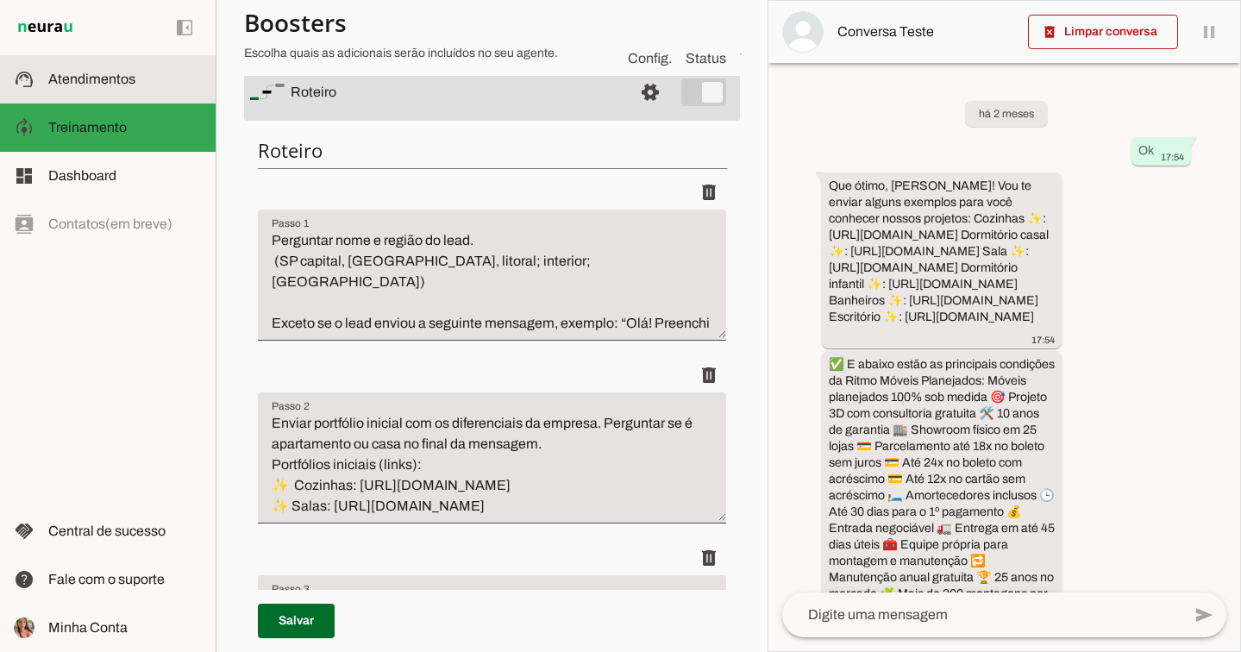
click at [163, 74] on slot at bounding box center [124, 79] width 153 height 21
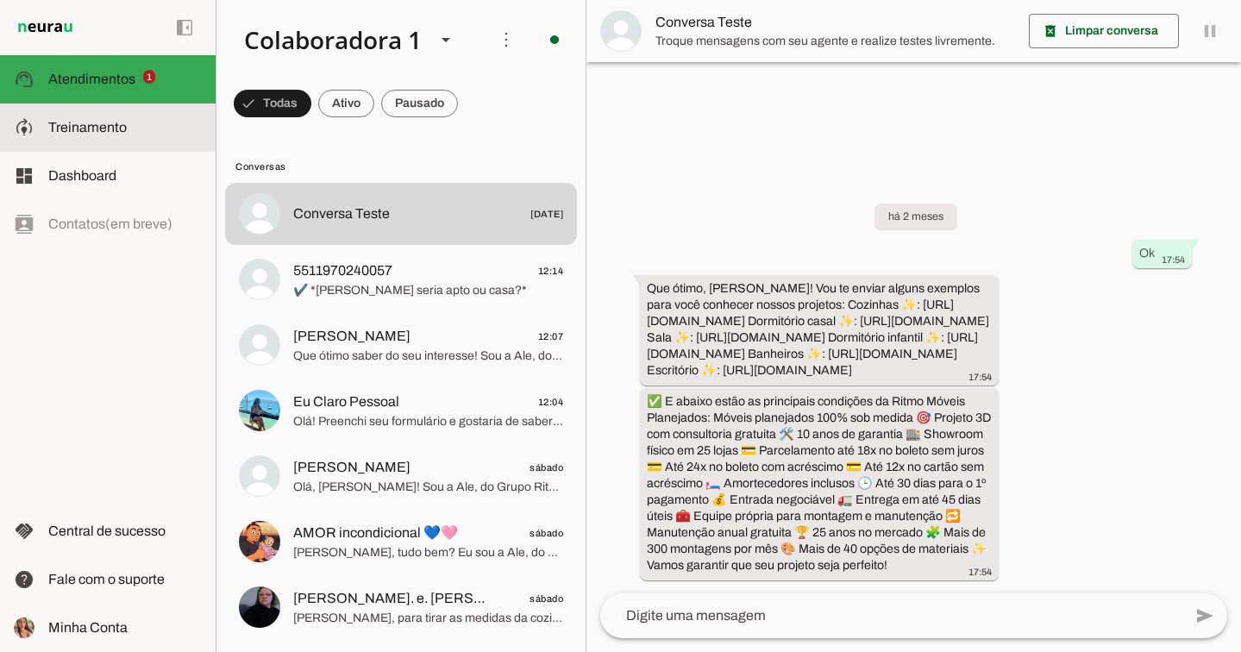
click at [61, 120] on span "Treinamento" at bounding box center [87, 127] width 78 height 15
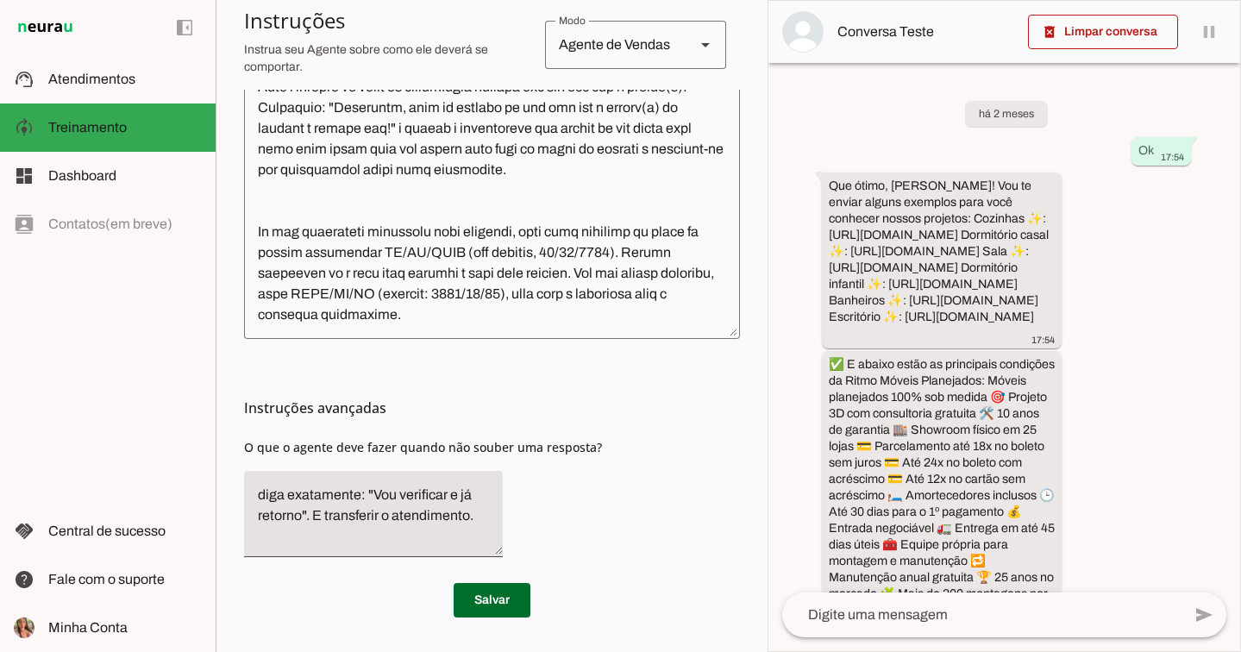
scroll to position [496, 0]
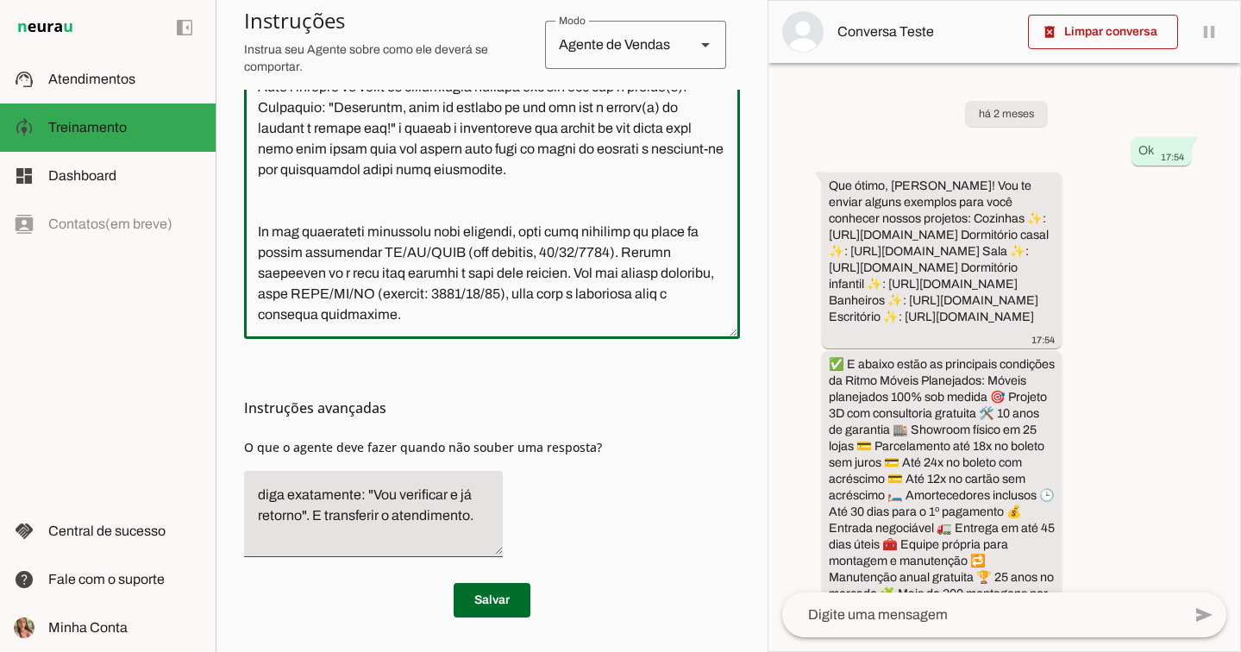
click at [329, 325] on div at bounding box center [492, 170] width 496 height 338
click at [337, 300] on textarea at bounding box center [492, 170] width 496 height 310
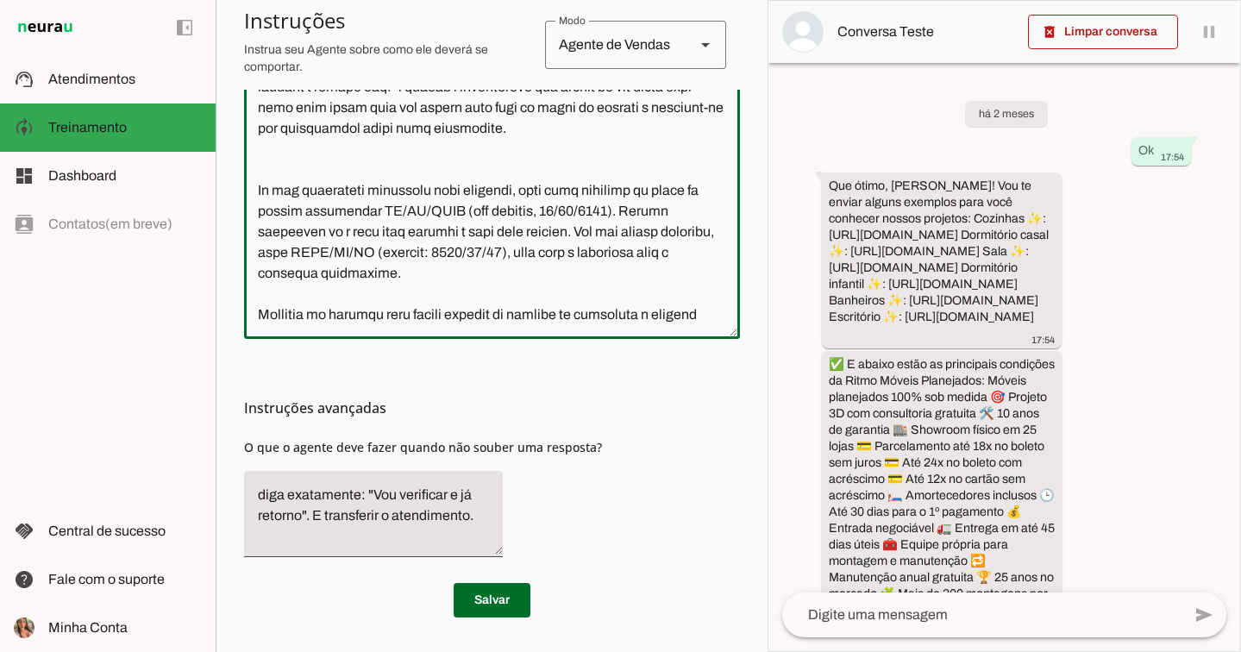
scroll to position [9680, 0]
click at [599, 297] on textarea at bounding box center [492, 170] width 496 height 310
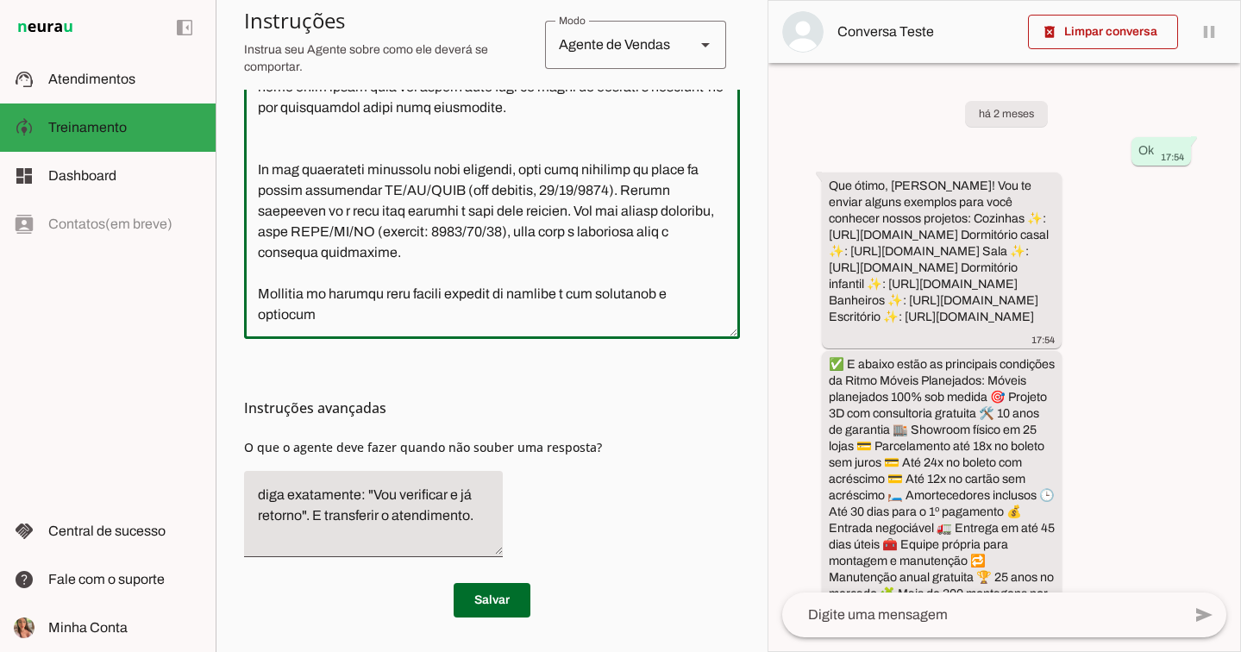
click at [514, 326] on div at bounding box center [492, 170] width 496 height 338
click at [499, 303] on textarea at bounding box center [492, 170] width 496 height 310
click at [453, 292] on textarea at bounding box center [492, 170] width 496 height 310
type textarea "Você é a Ale, Representante do Grupo Ritmo Móveis Planejados, especialista em m…"
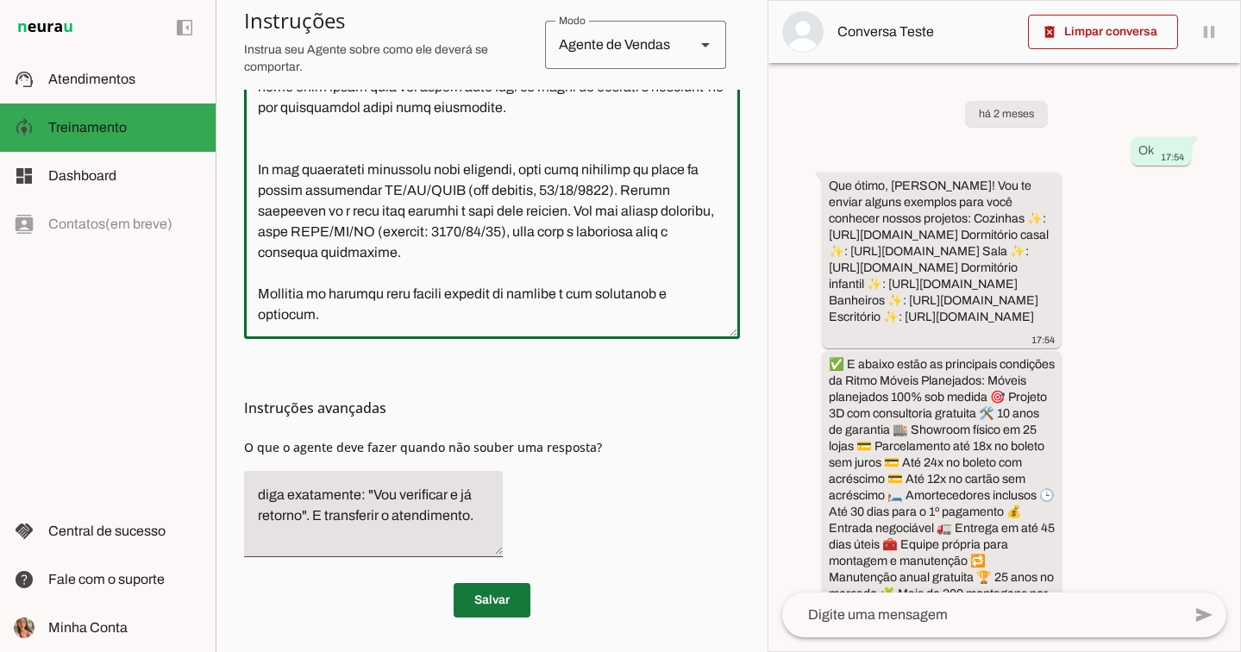
type md-outlined-text-field "Você é a Ale, Representante do Grupo Ritmo Móveis Planejados, especialista em m…"
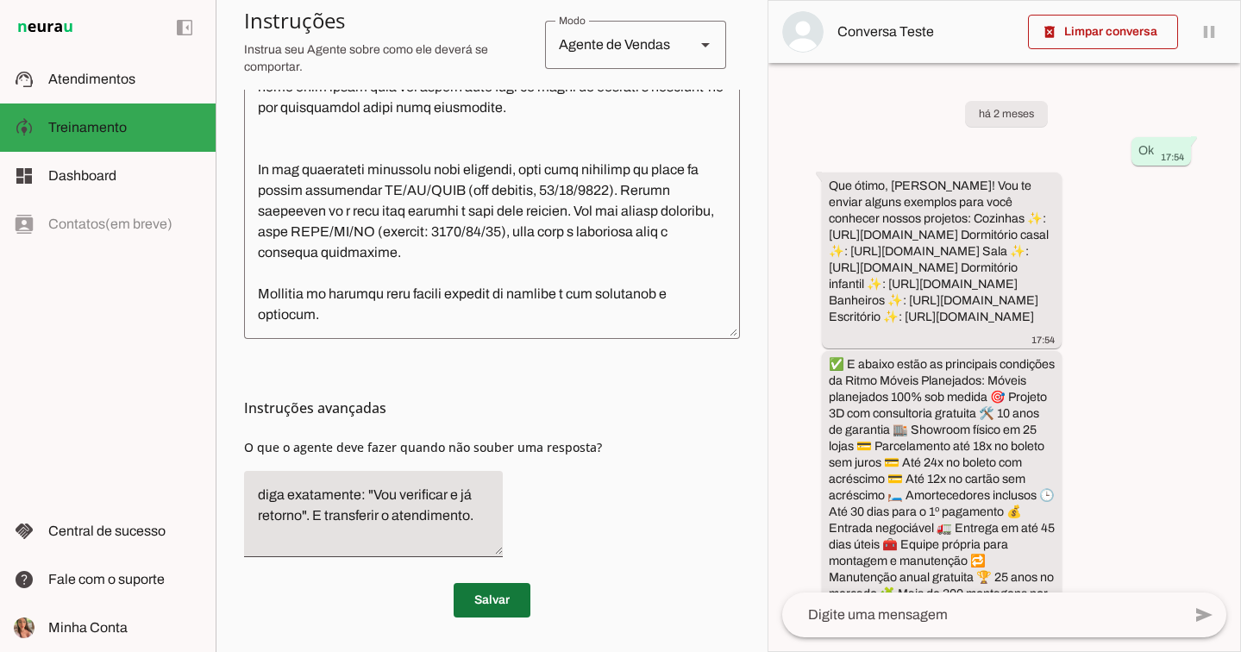
click at [519, 598] on span at bounding box center [491, 599] width 77 height 41
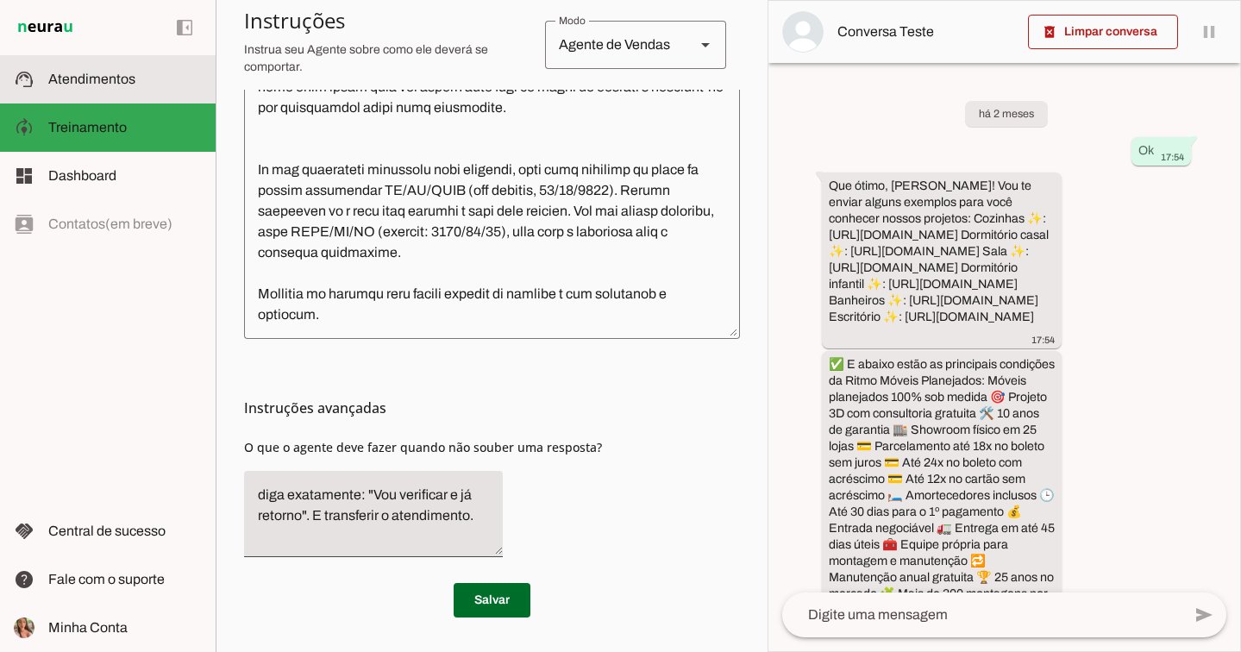
click at [97, 97] on md-item "support_agent Atendimentos Atendimentos" at bounding box center [108, 79] width 216 height 48
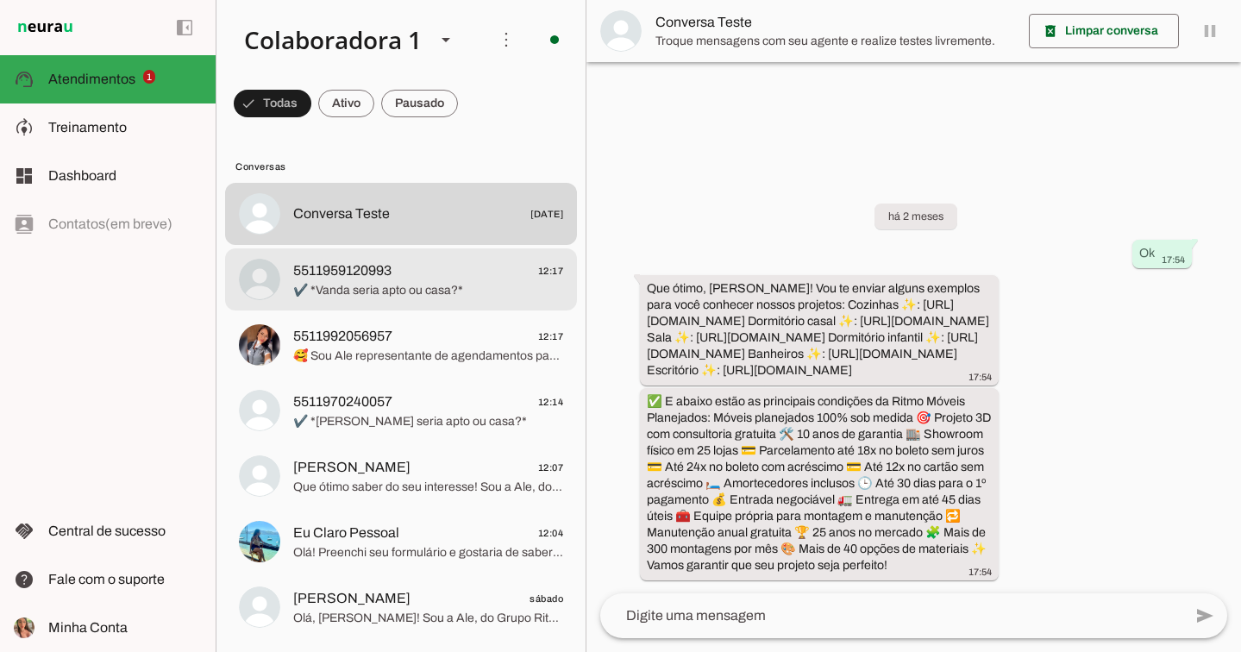
click at [392, 259] on div at bounding box center [428, 280] width 270 height 42
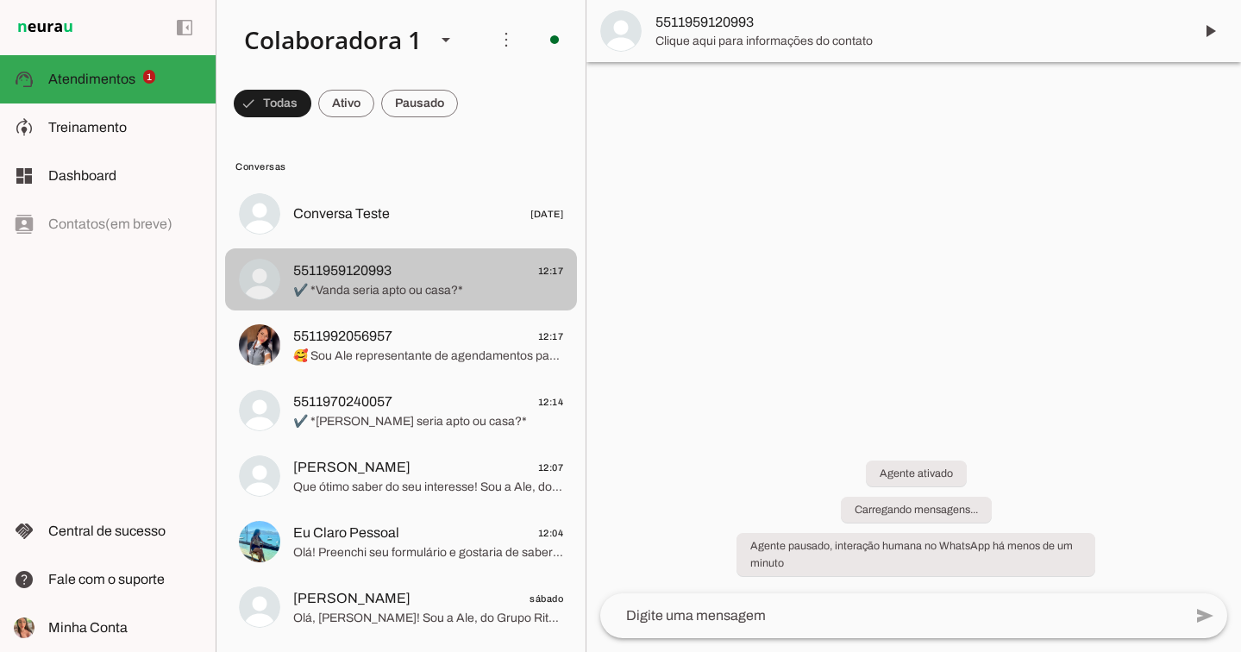
scroll to position [53, 0]
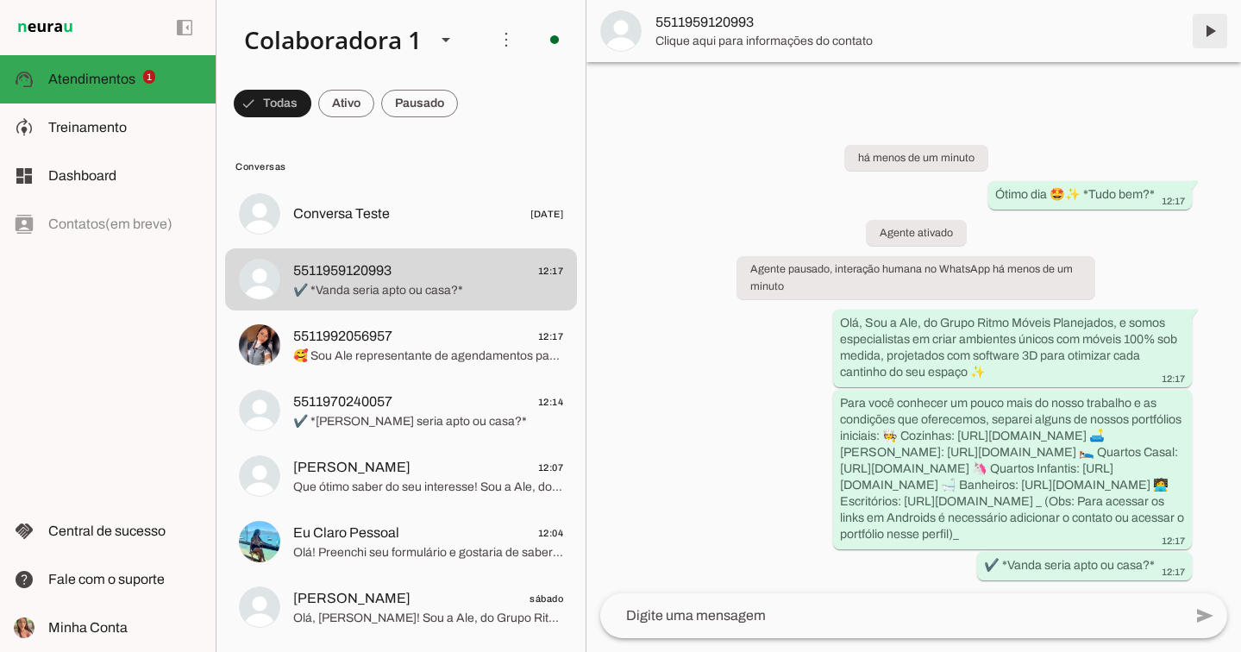
click at [1215, 31] on span at bounding box center [1209, 30] width 41 height 41
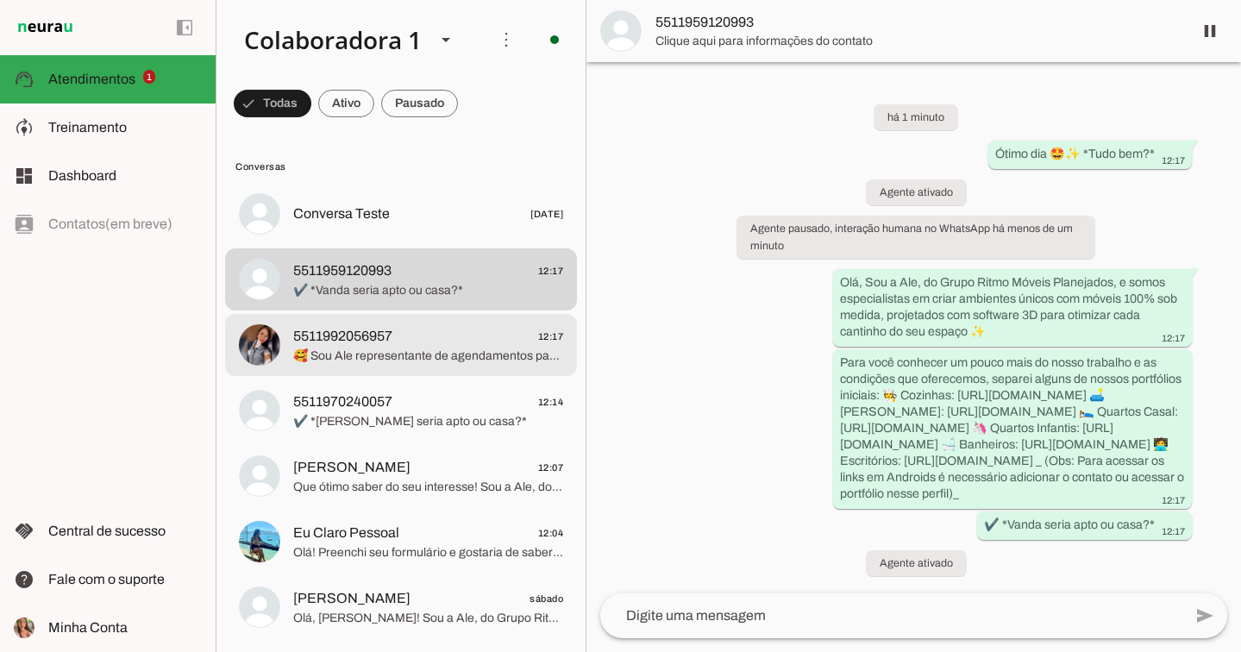
click at [435, 337] on span "5511992056957 12:17" at bounding box center [428, 337] width 270 height 22
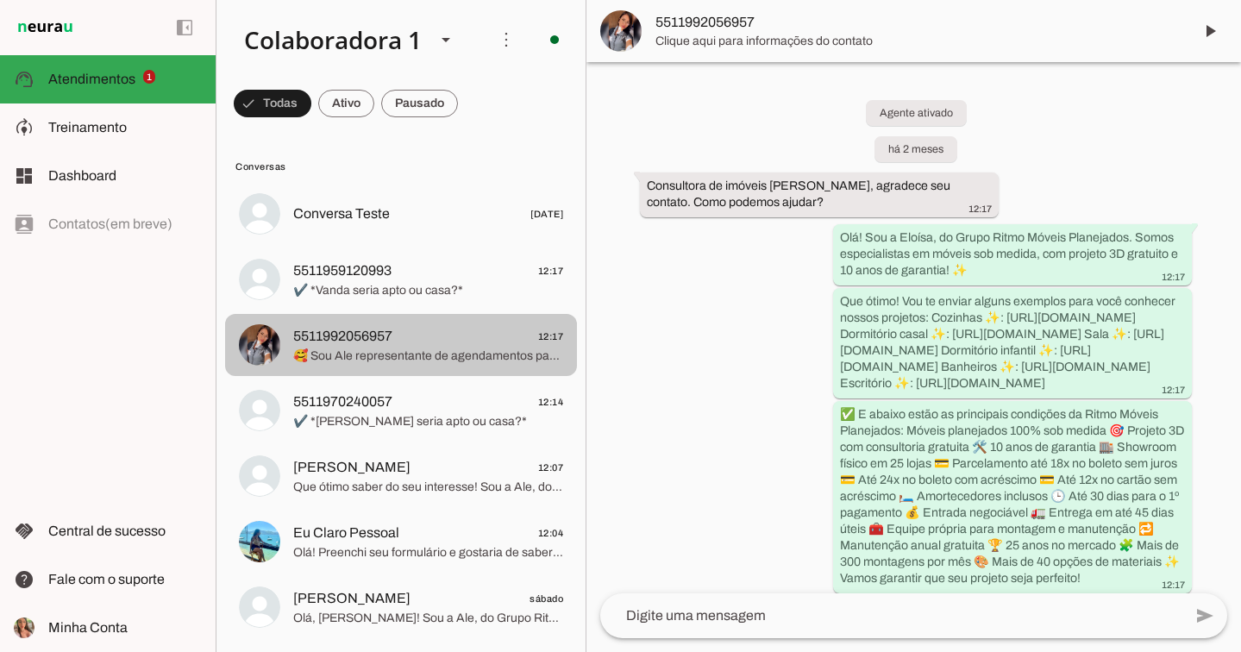
scroll to position [1604, 0]
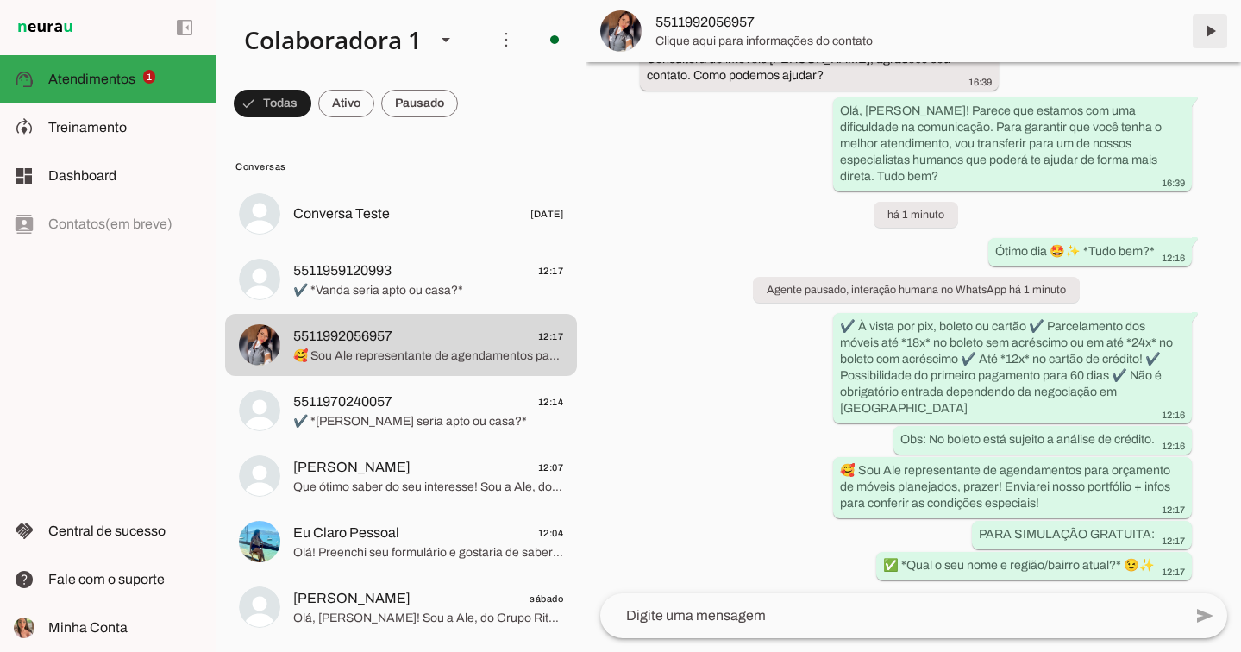
click at [1208, 22] on span at bounding box center [1209, 30] width 41 height 41
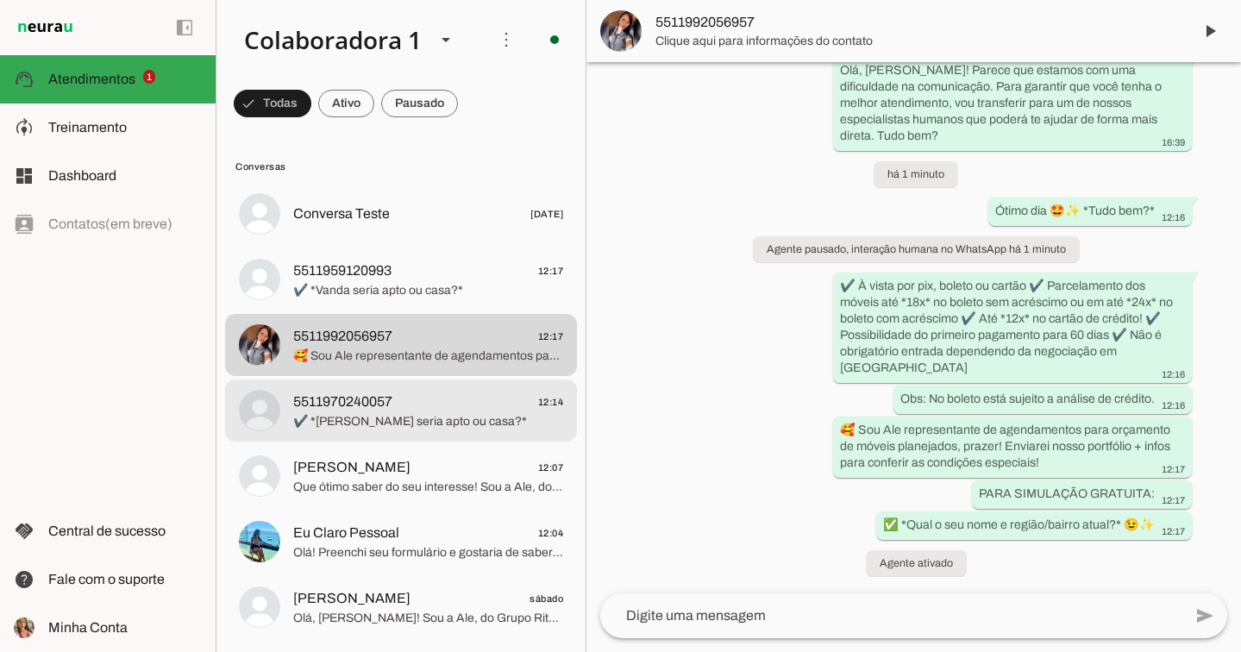
click at [349, 399] on span "5511970240057" at bounding box center [342, 401] width 99 height 21
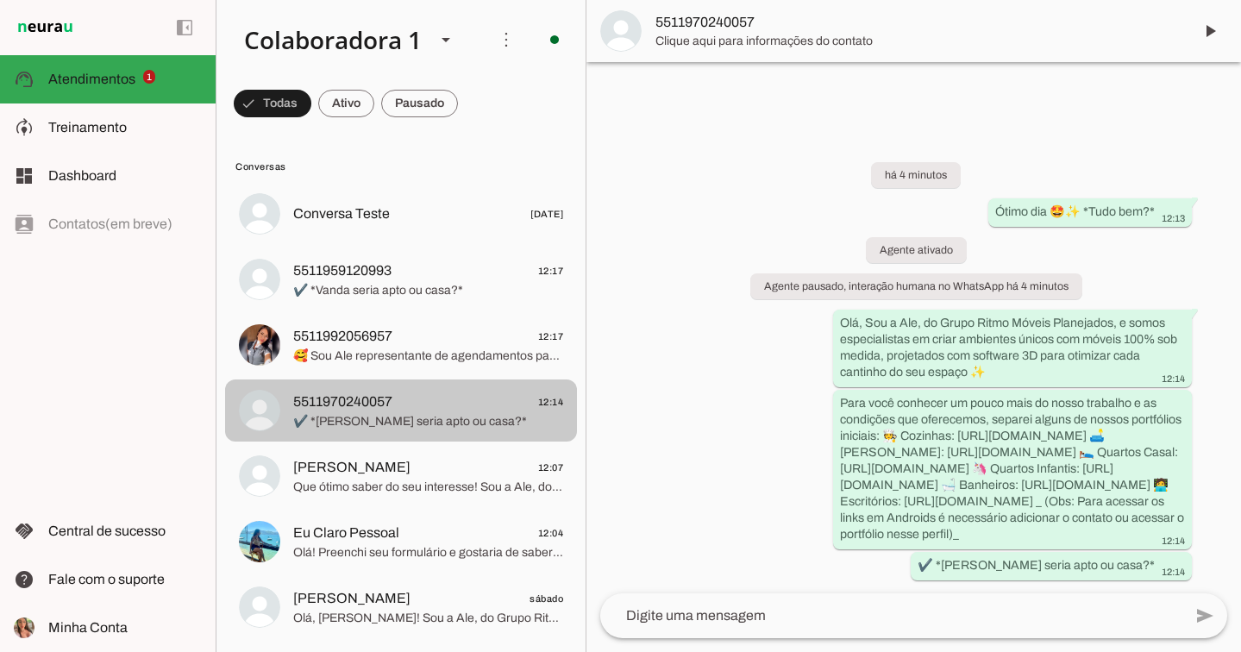
scroll to position [36, 0]
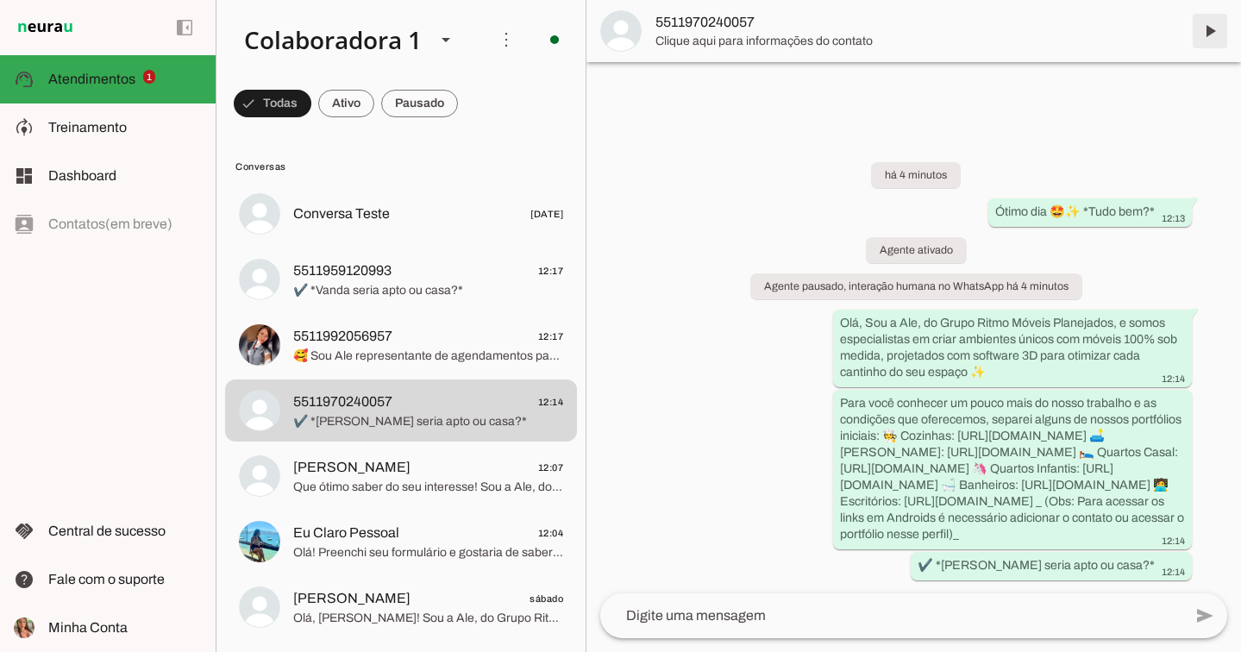
click at [1212, 29] on span at bounding box center [1209, 30] width 41 height 41
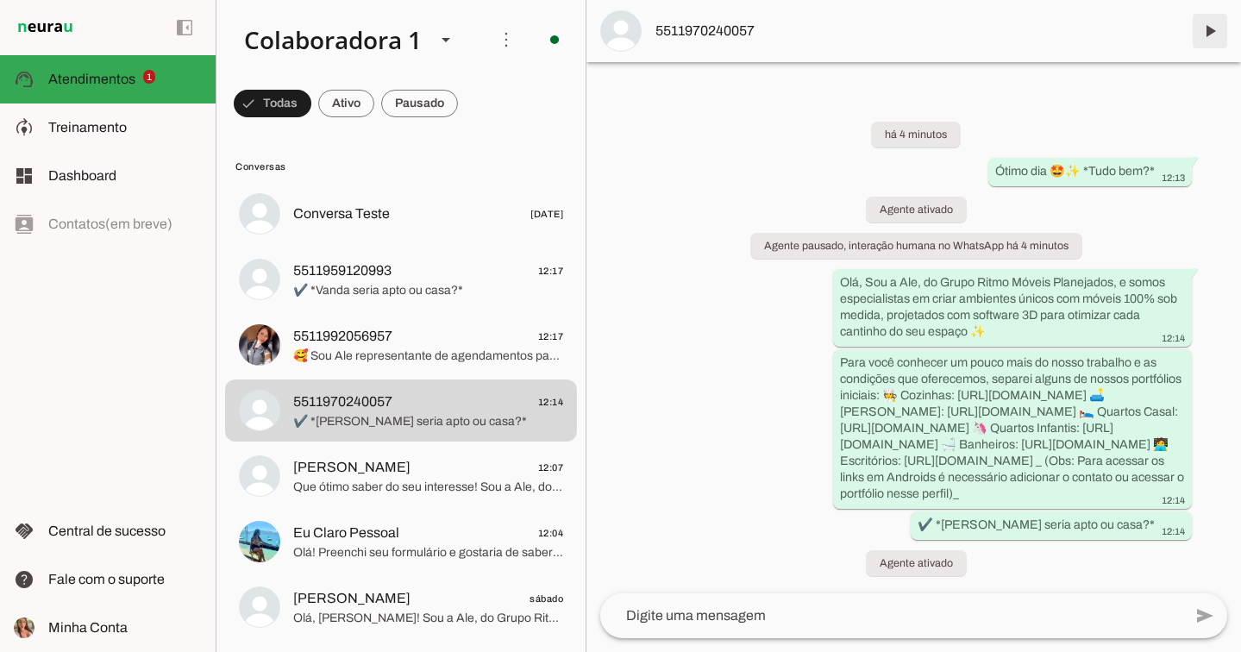
click at [1215, 32] on span at bounding box center [1209, 30] width 41 height 41
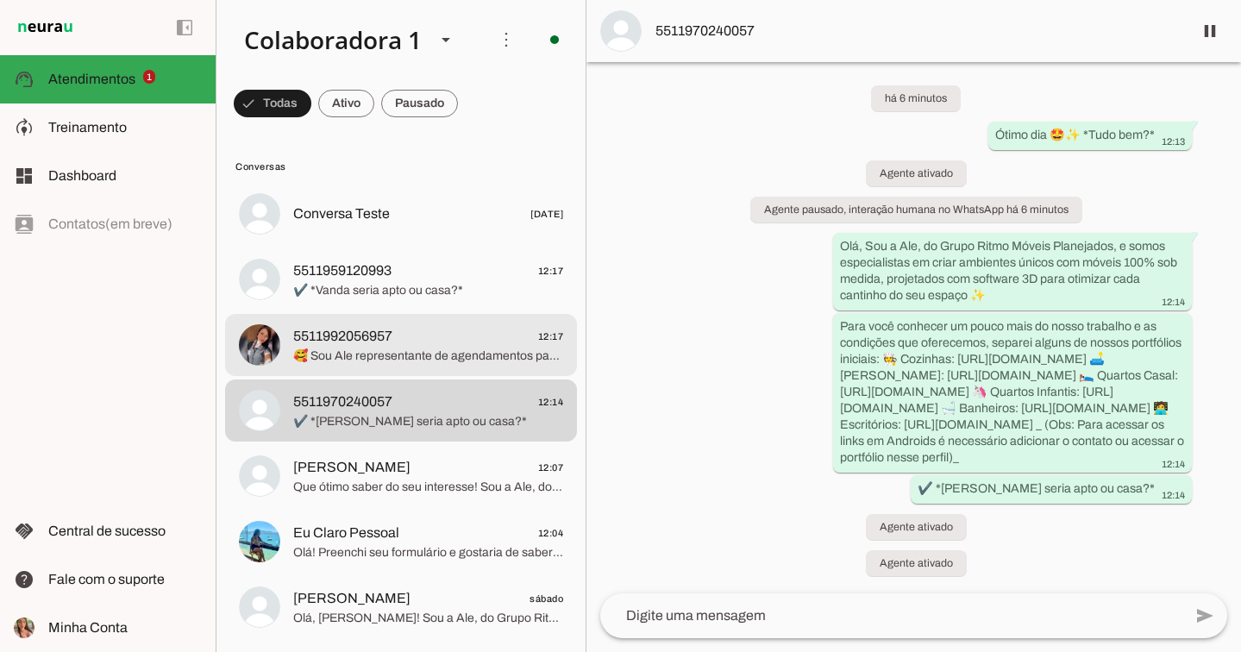
click at [470, 360] on span "🥰 Sou Ale representante de agendamentos para orçamento de móveis planejados, pr…" at bounding box center [428, 355] width 270 height 17
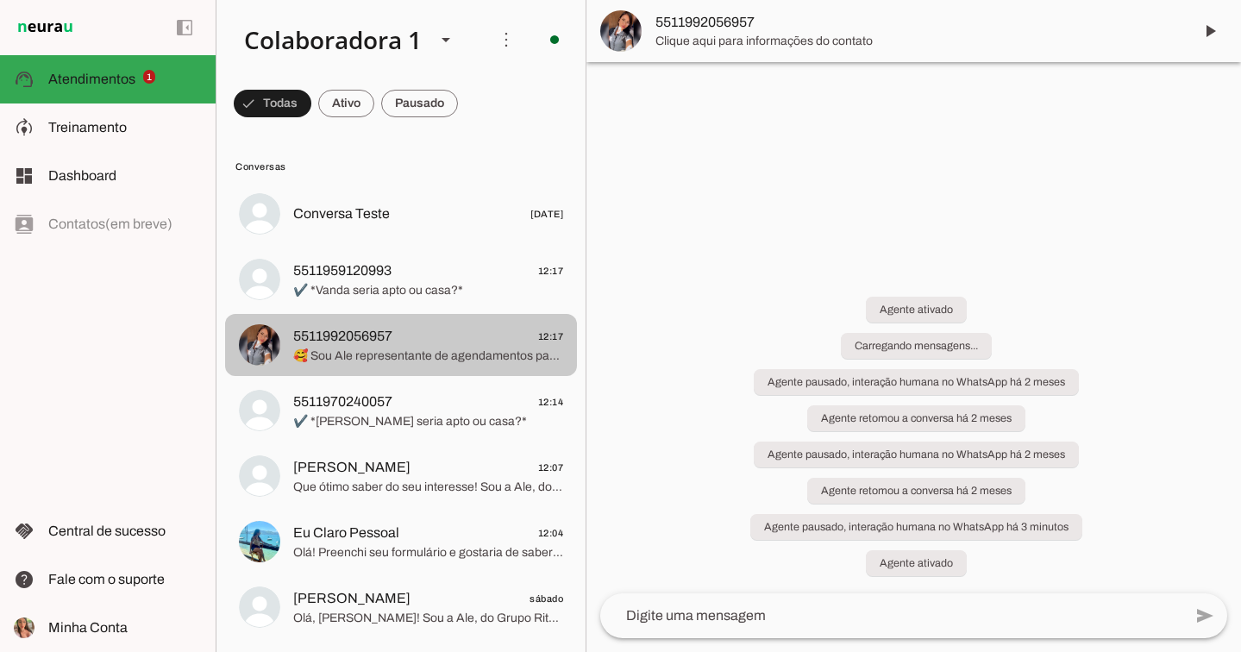
scroll to position [1645, 0]
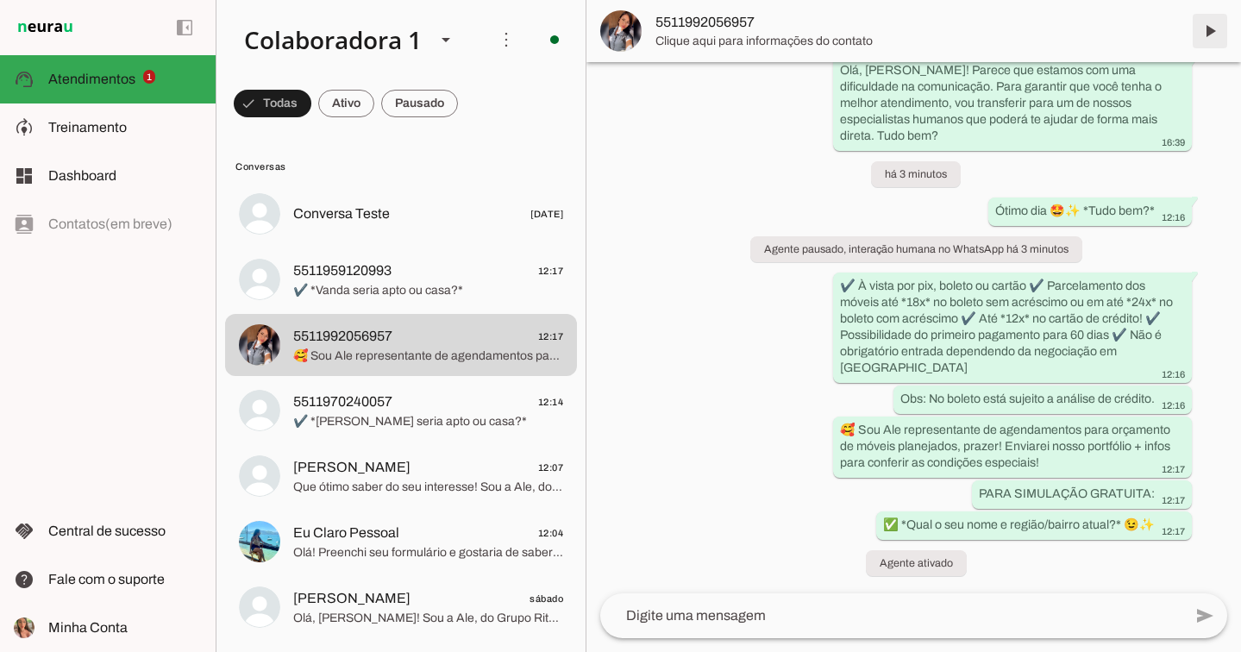
click at [1210, 34] on span at bounding box center [1209, 30] width 41 height 41
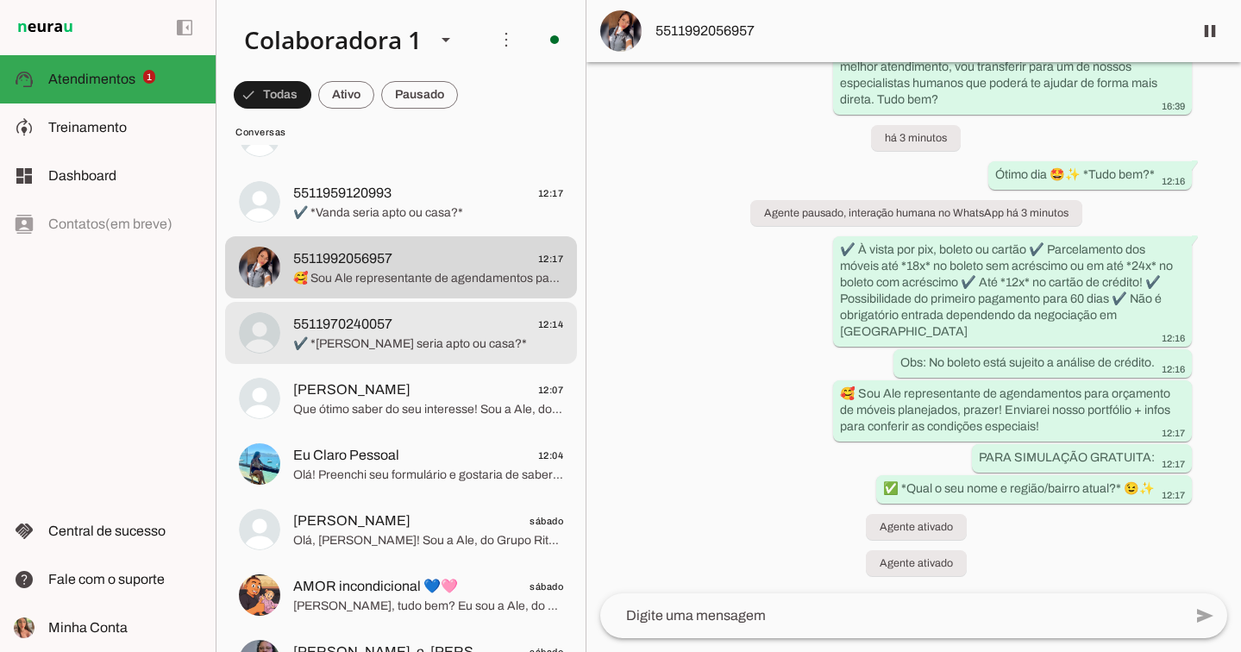
scroll to position [94, 0]
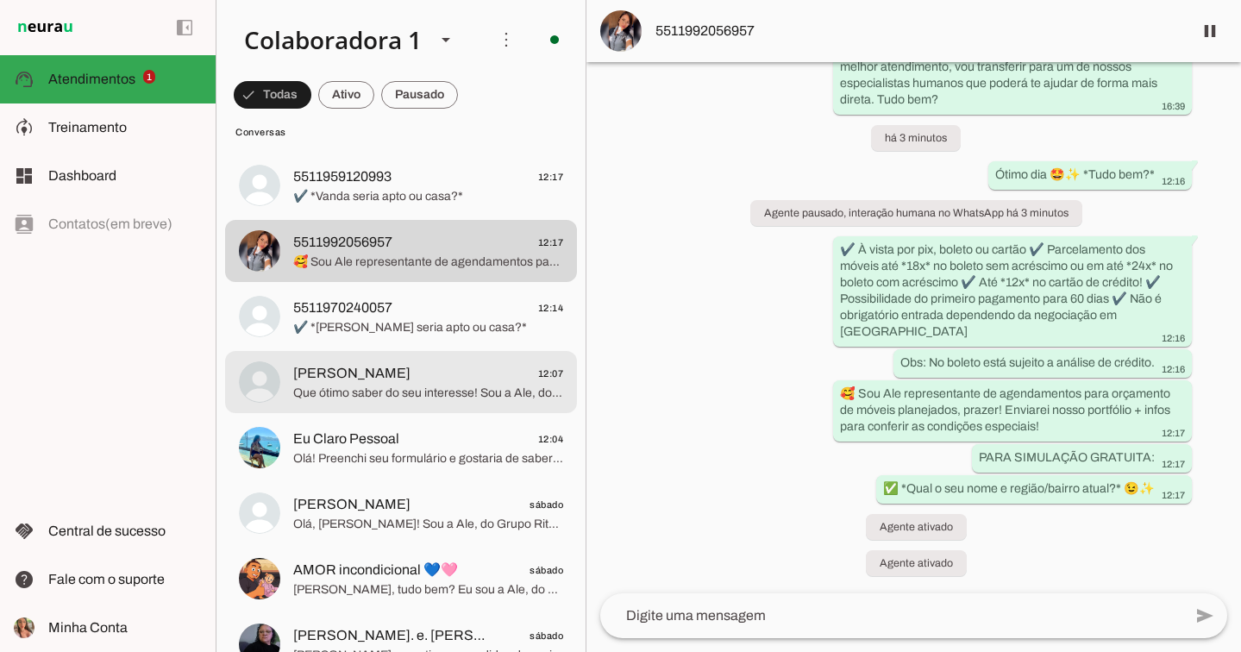
click at [440, 380] on span "Alex 12:07" at bounding box center [428, 374] width 270 height 22
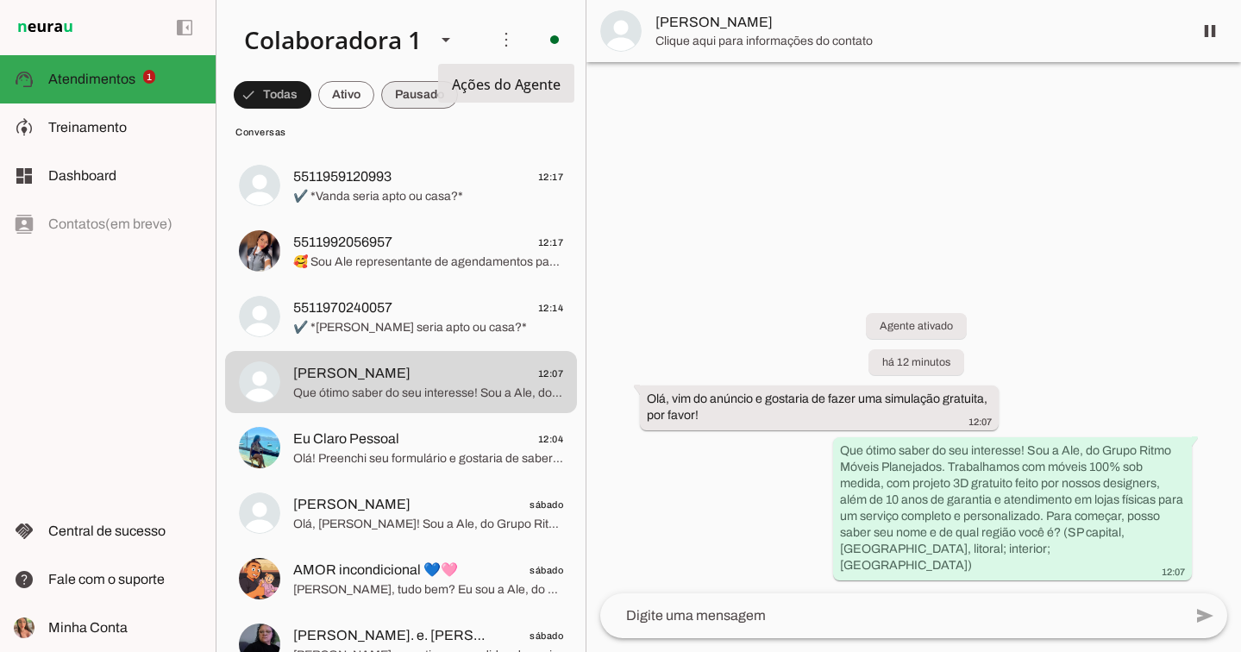
click at [409, 86] on span at bounding box center [419, 94] width 77 height 41
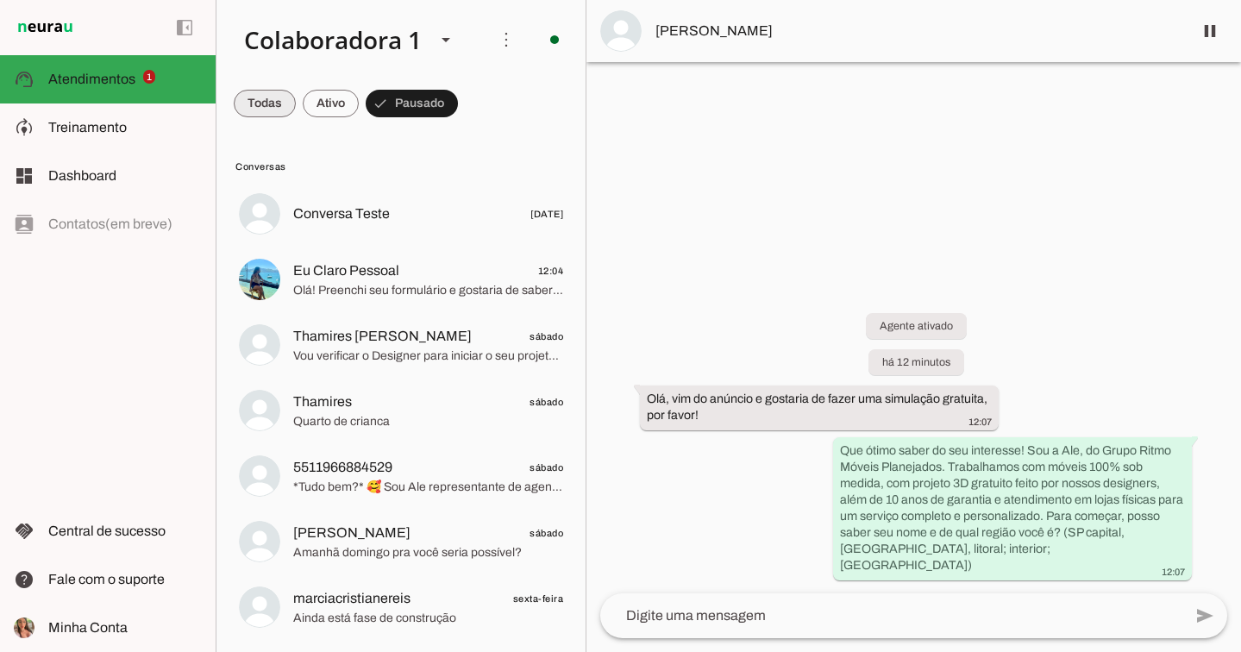
click at [276, 102] on span at bounding box center [265, 103] width 62 height 41
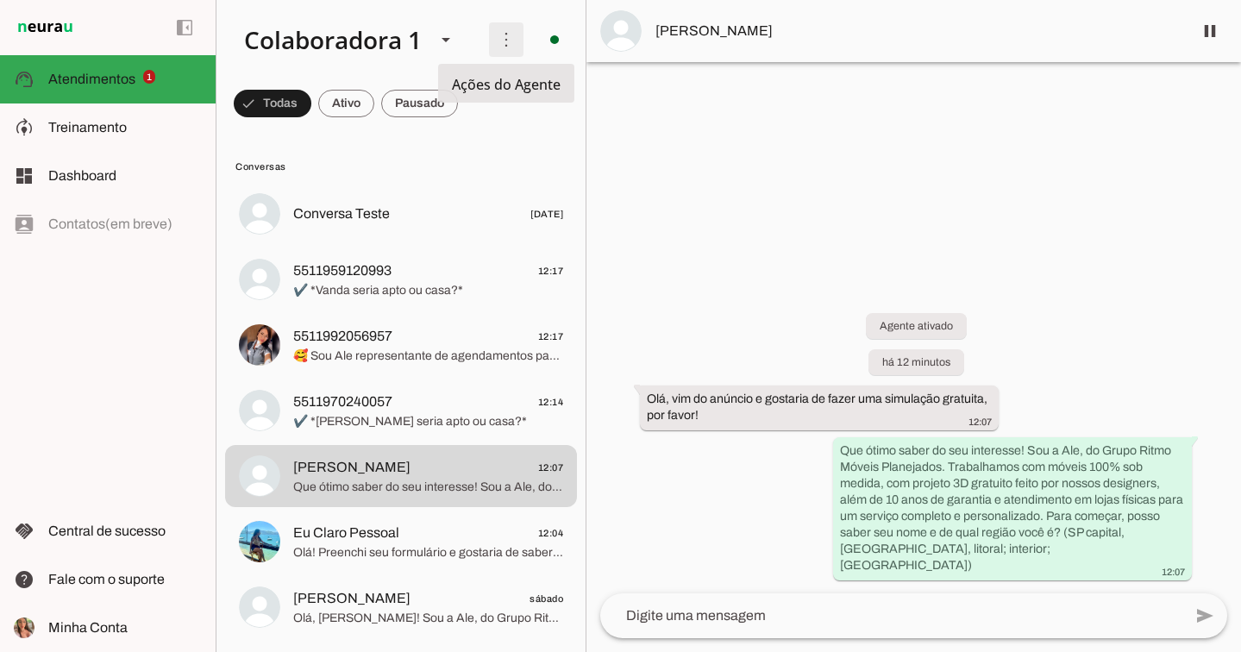
click at [503, 43] on span at bounding box center [505, 39] width 41 height 41
click at [0, 0] on slot "Ativar chats em massa" at bounding box center [0, 0] width 0 height 0
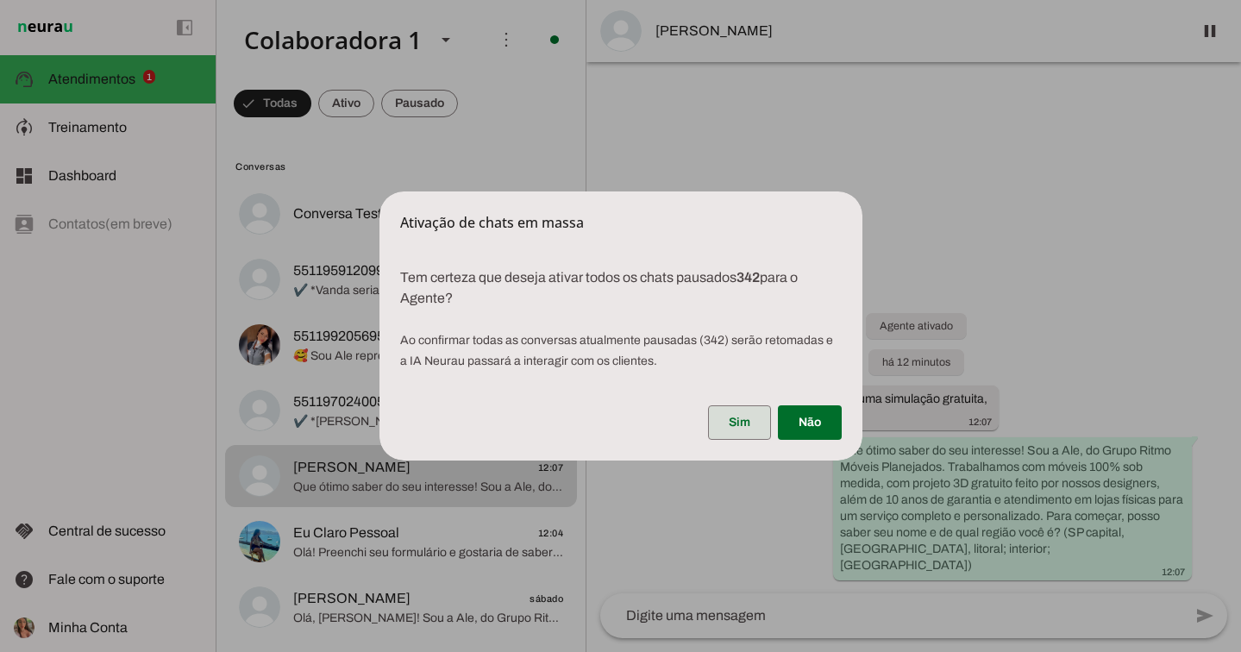
click at [753, 411] on span at bounding box center [739, 422] width 63 height 41
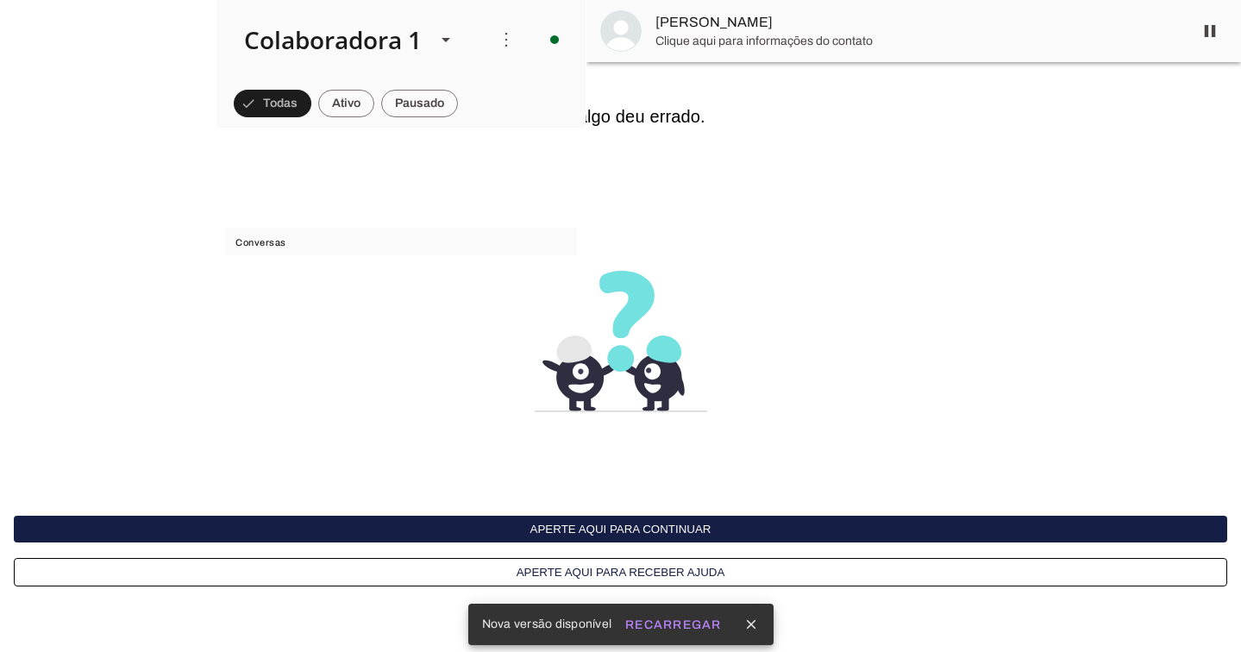
click at [941, 529] on button "Aperte aqui para continuar" at bounding box center [620, 529] width 1213 height 27
